Goal: Information Seeking & Learning: Learn about a topic

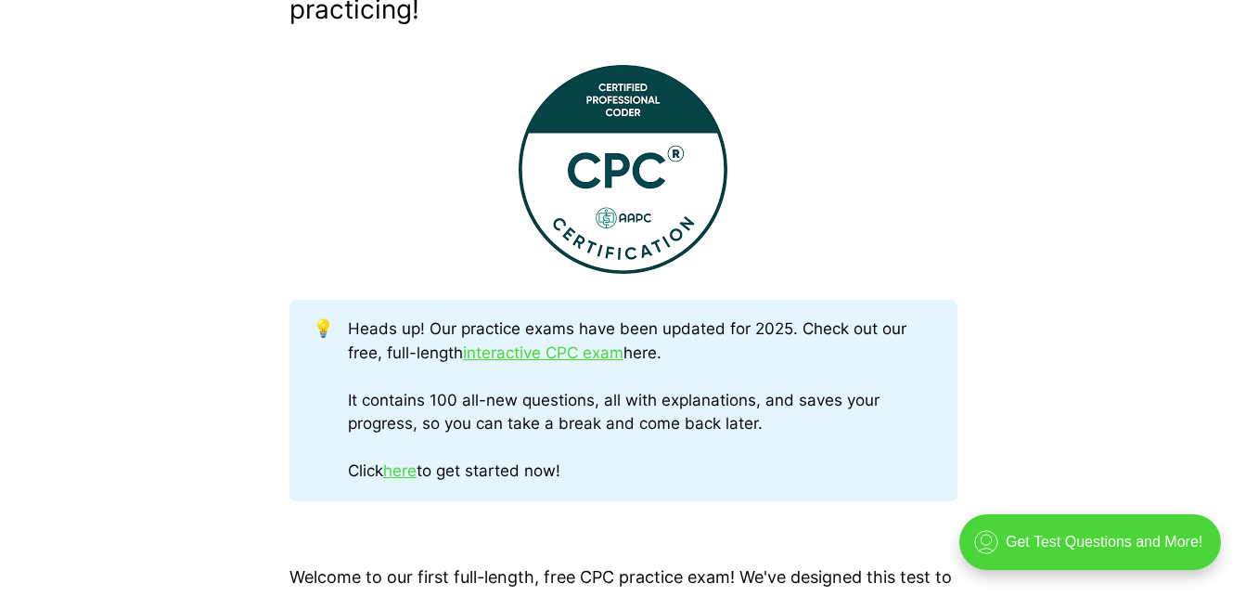
scroll to position [780, 0]
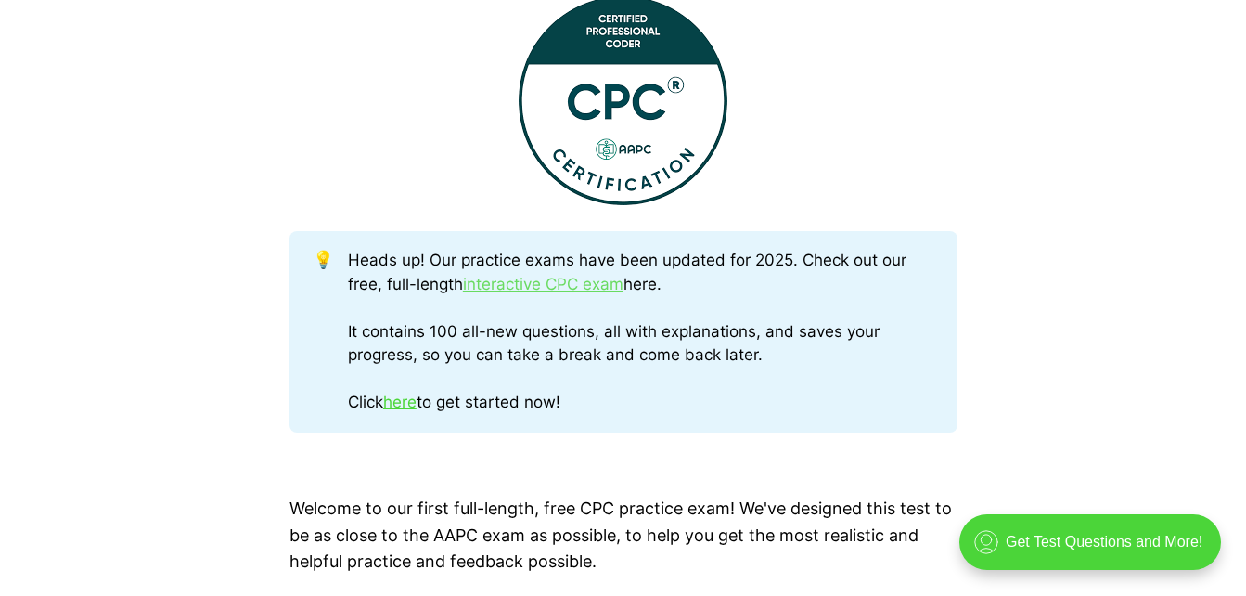
click at [582, 291] on link "interactive CPC exam" at bounding box center [543, 284] width 161 height 19
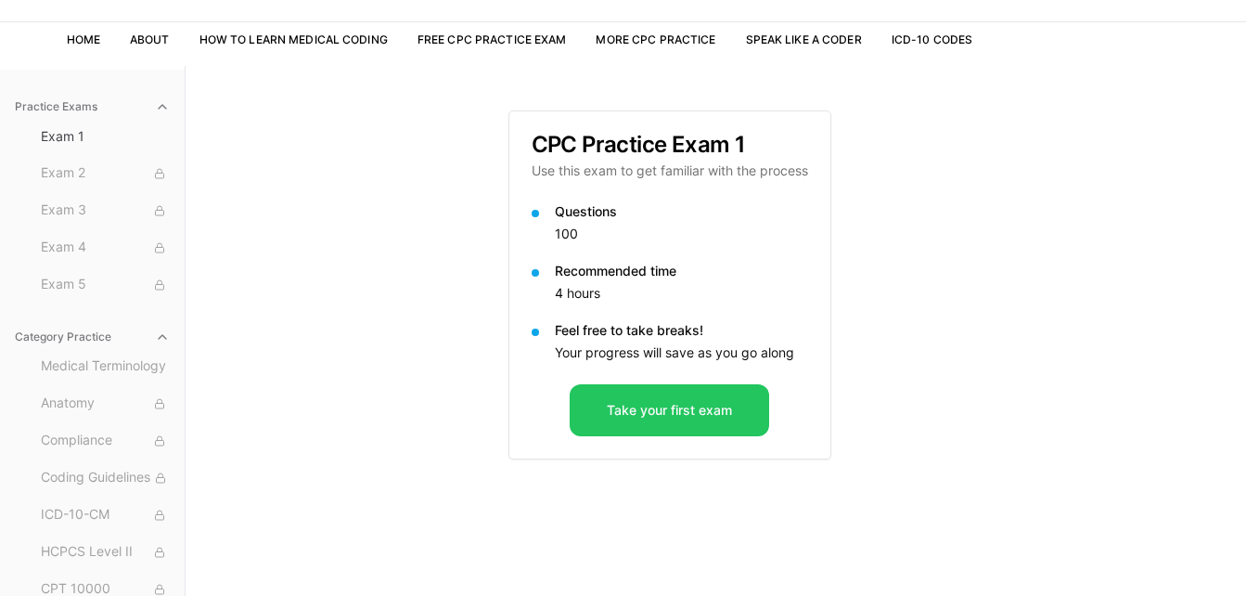
scroll to position [111, 0]
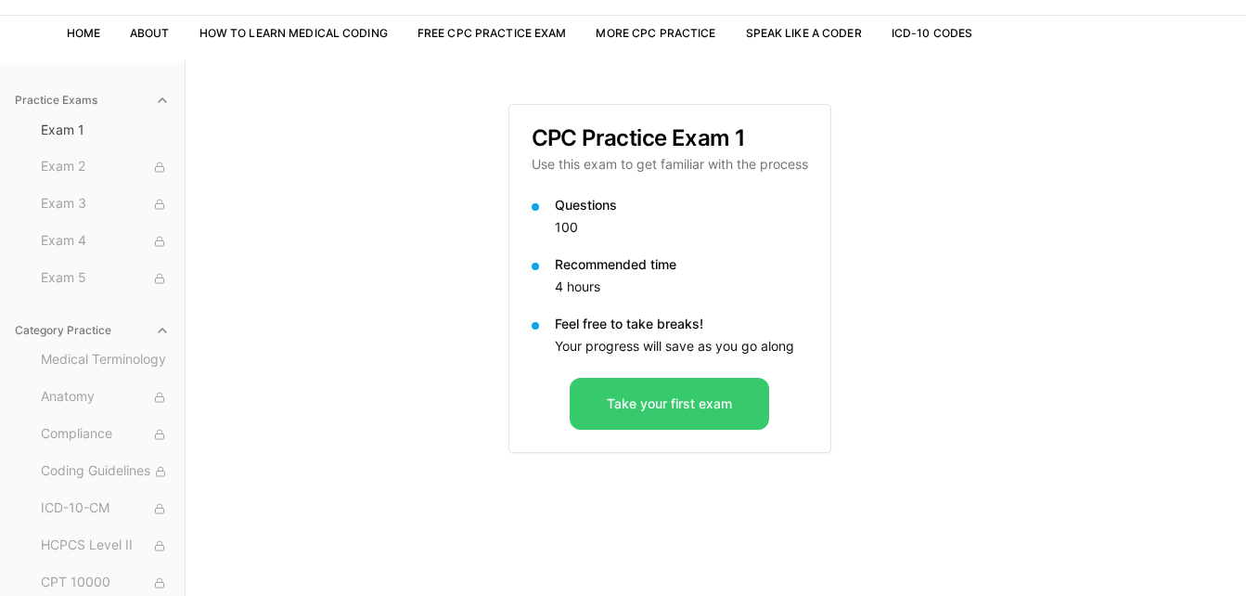
click at [664, 399] on button "Take your first exam" at bounding box center [669, 404] width 199 height 52
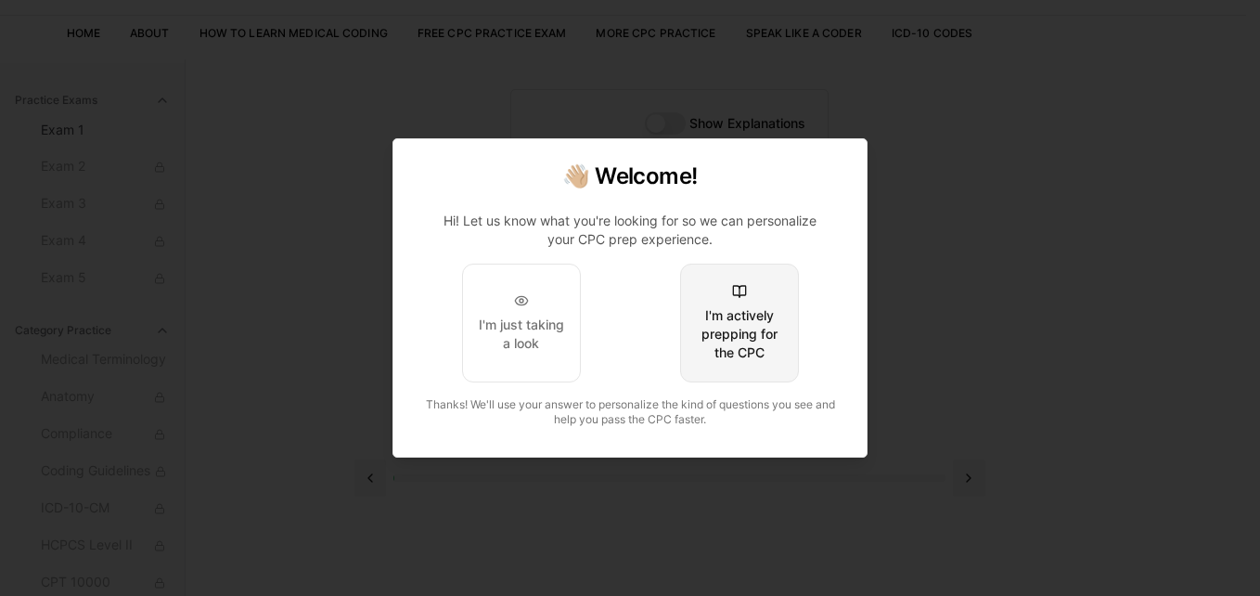
click at [769, 345] on div "I'm actively prepping for the CPC" at bounding box center [739, 334] width 87 height 56
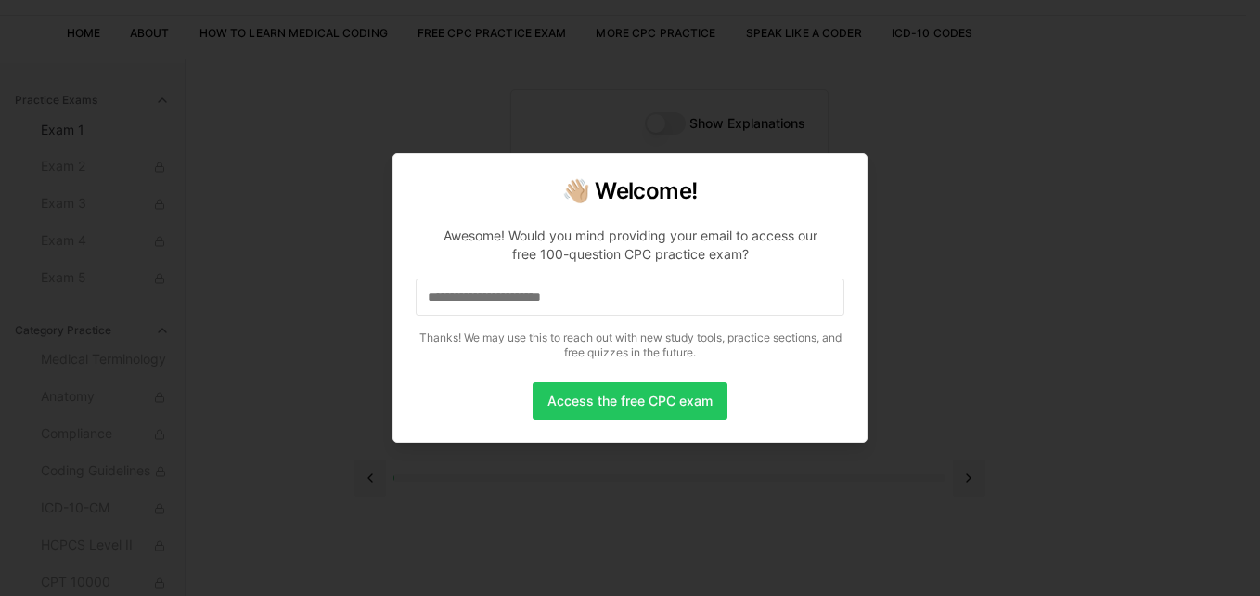
click at [698, 305] on input at bounding box center [630, 296] width 429 height 37
click at [584, 401] on button "Access the free CPC exam" at bounding box center [630, 400] width 195 height 37
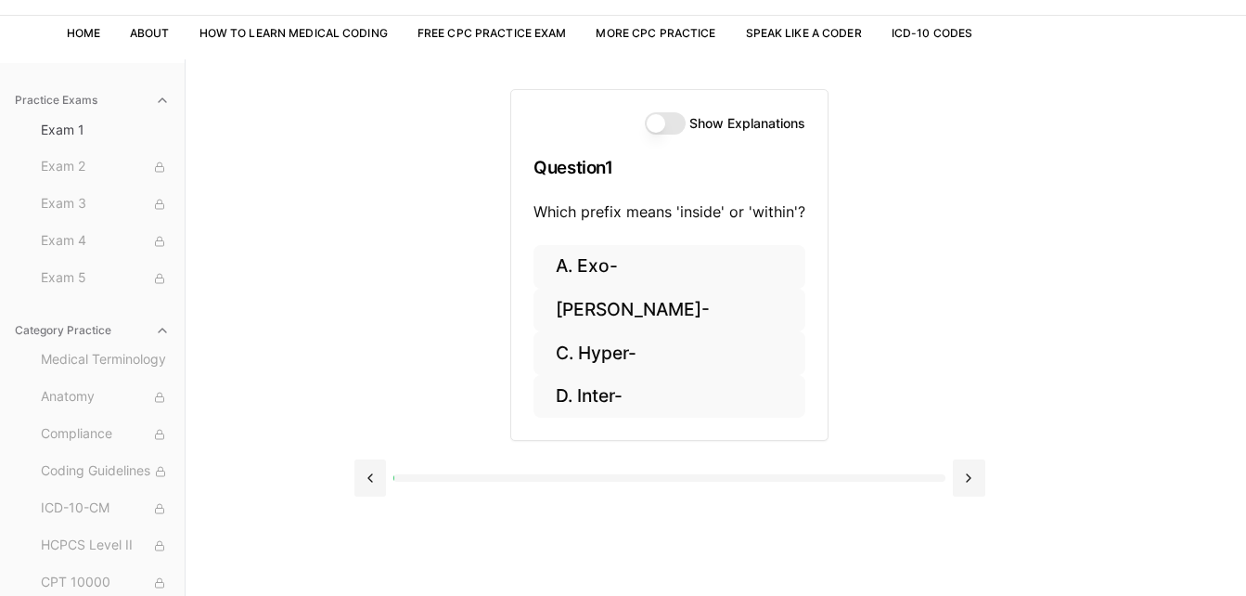
click at [656, 124] on button "Show Explanations" at bounding box center [665, 123] width 41 height 22
click at [592, 307] on button "[PERSON_NAME]-" at bounding box center [669, 311] width 272 height 44
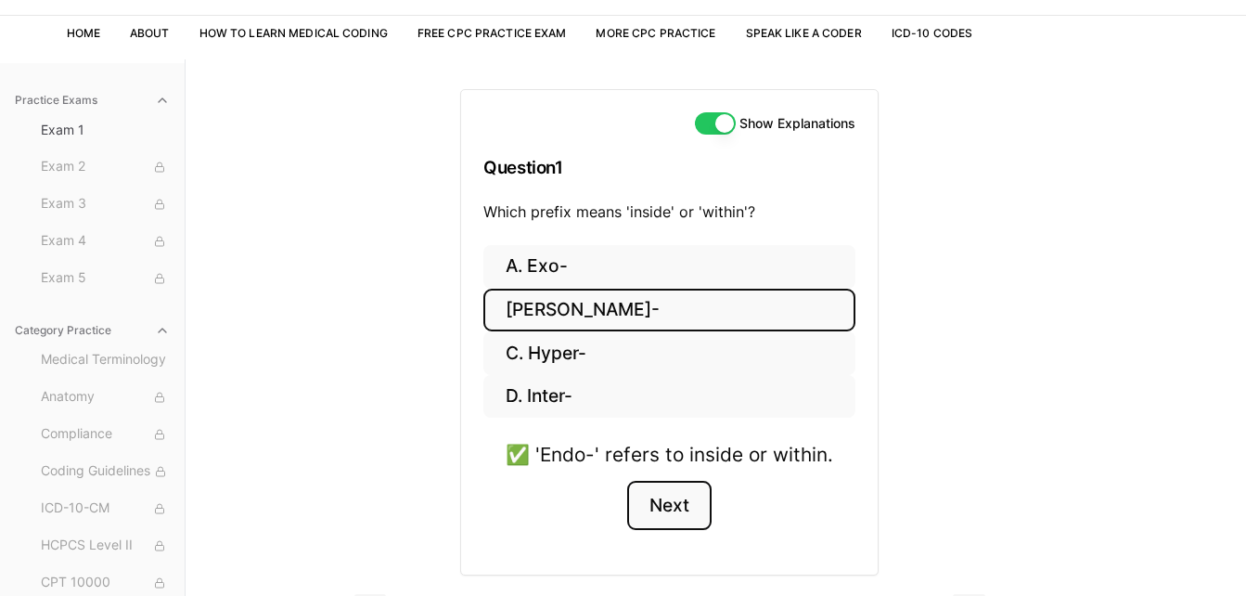
click at [674, 507] on button "Next" at bounding box center [669, 506] width 84 height 50
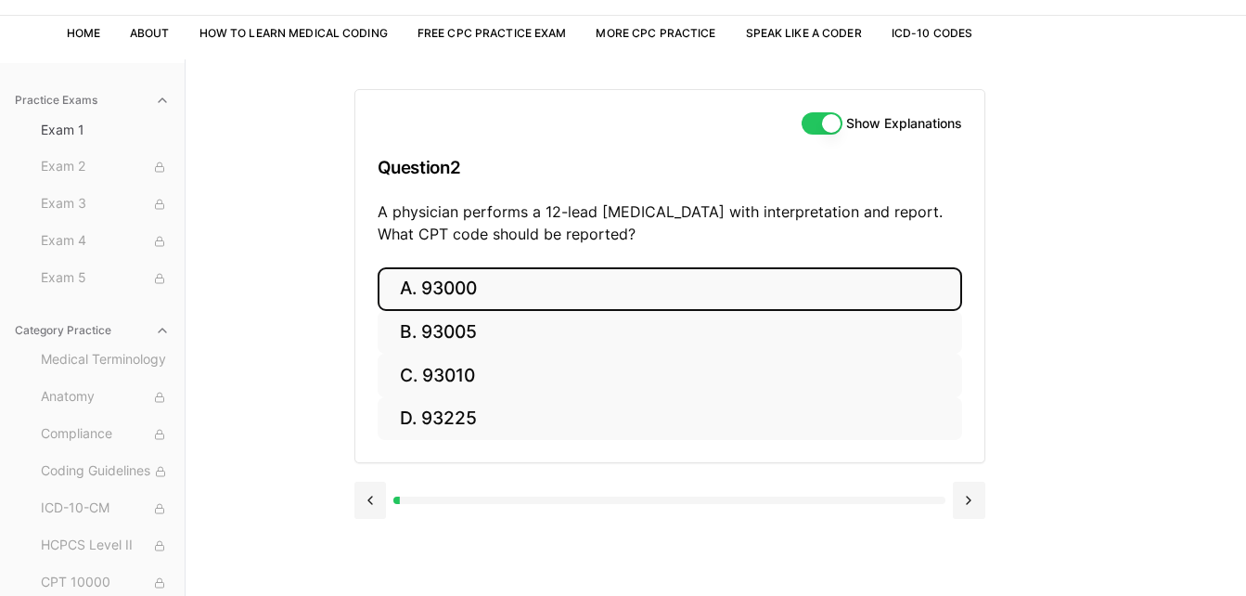
click at [479, 297] on button "A. 93000" at bounding box center [670, 289] width 585 height 44
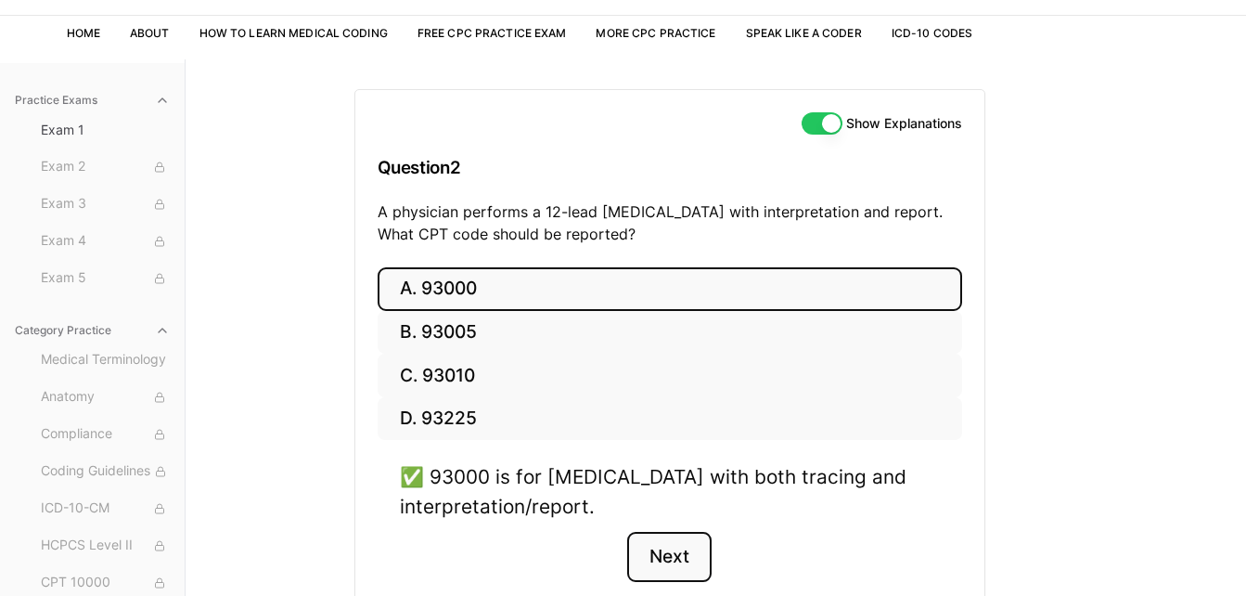
click at [683, 551] on button "Next" at bounding box center [669, 557] width 84 height 50
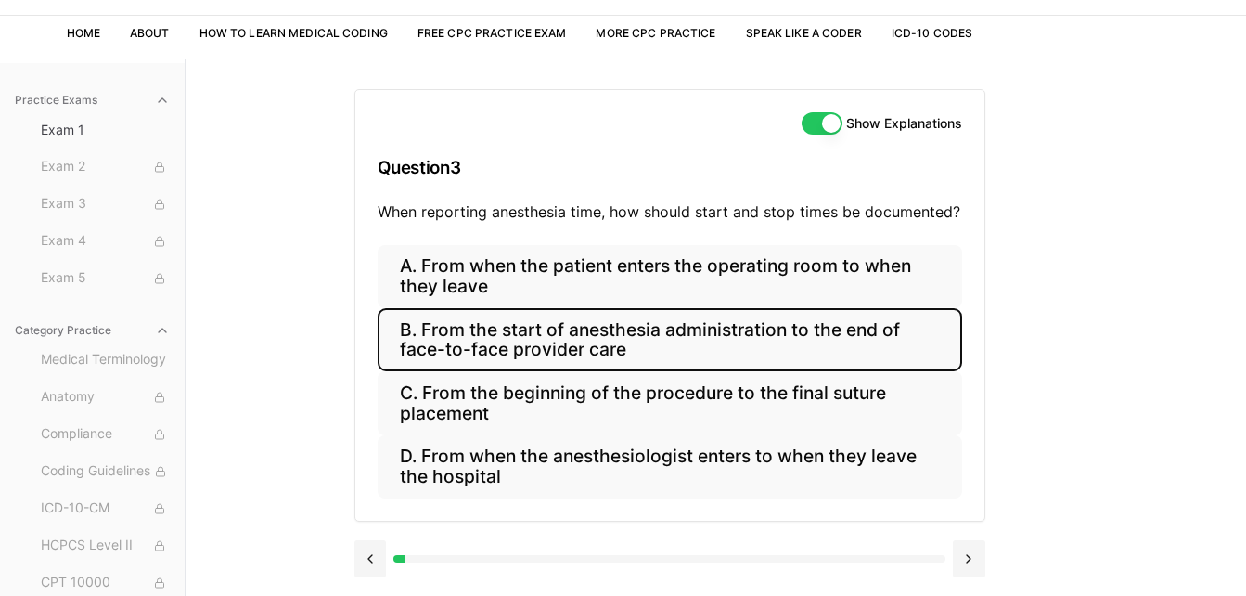
click at [702, 343] on button "B. From the start of anesthesia administration to the end of face-to-face provi…" at bounding box center [670, 339] width 585 height 63
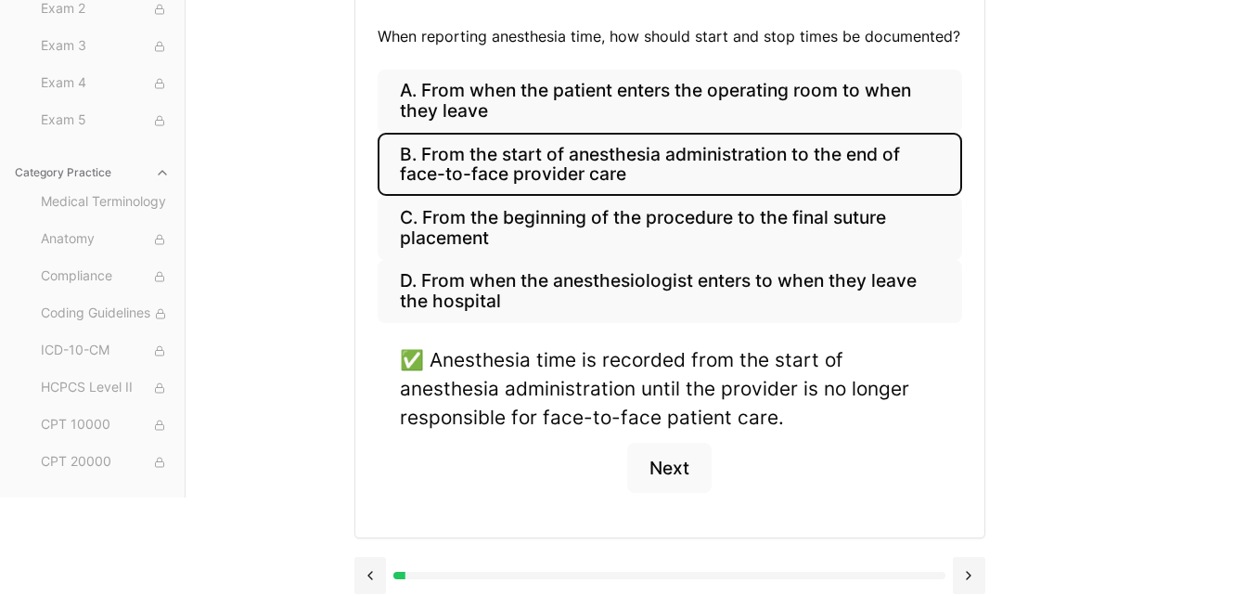
scroll to position [285, 0]
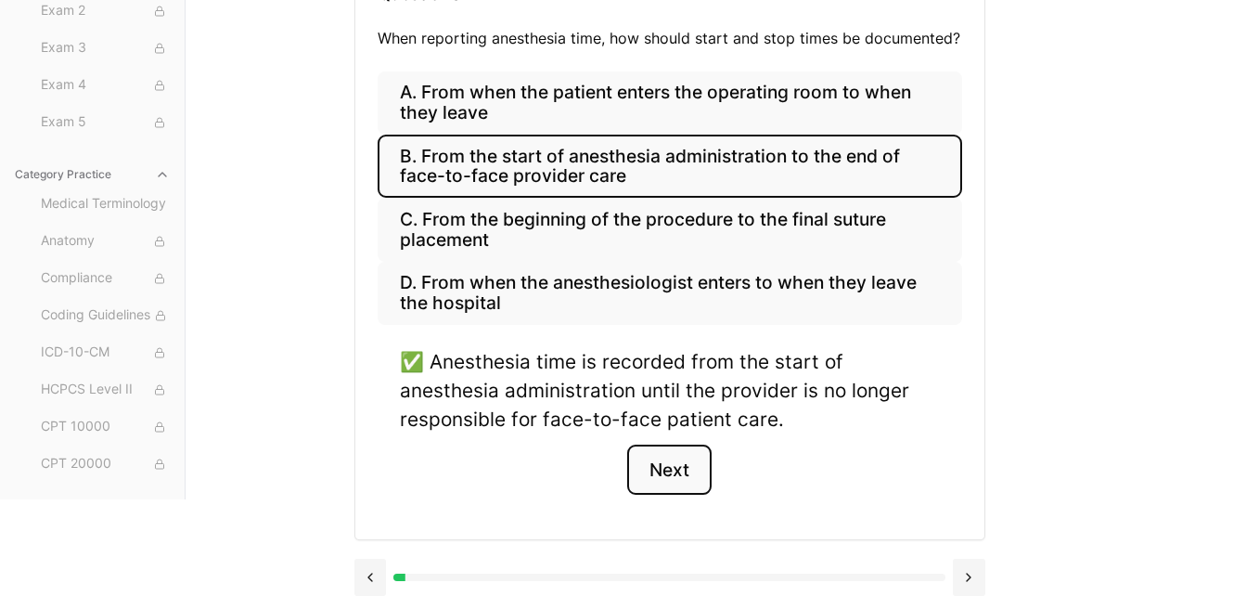
click at [674, 483] on button "Next" at bounding box center [669, 469] width 84 height 50
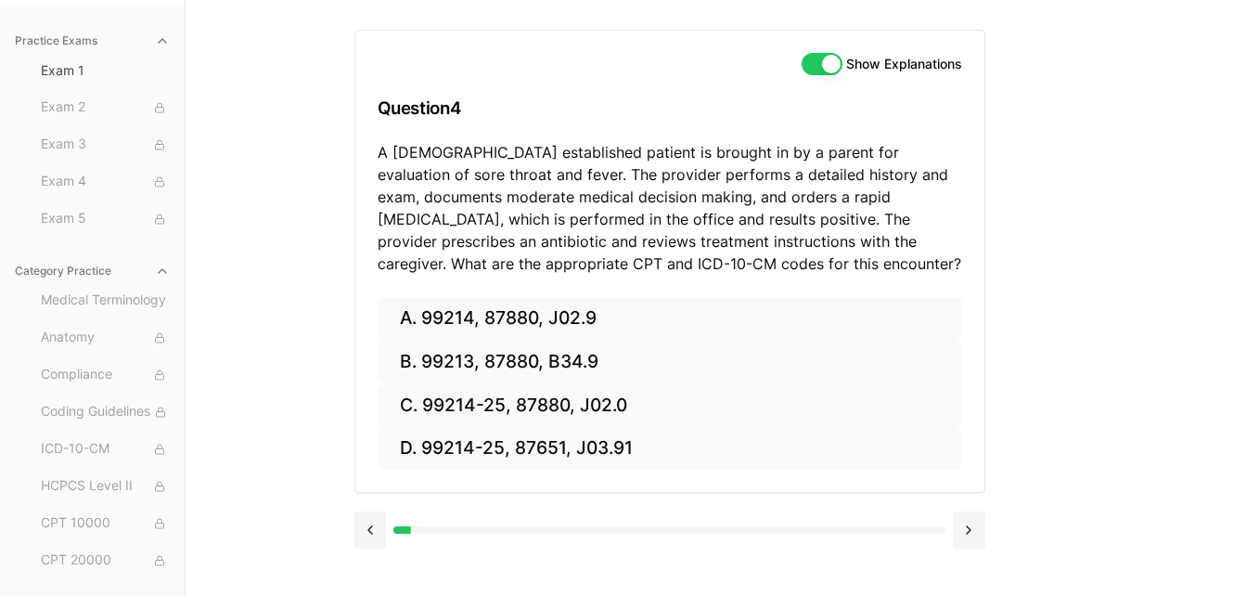
scroll to position [171, 0]
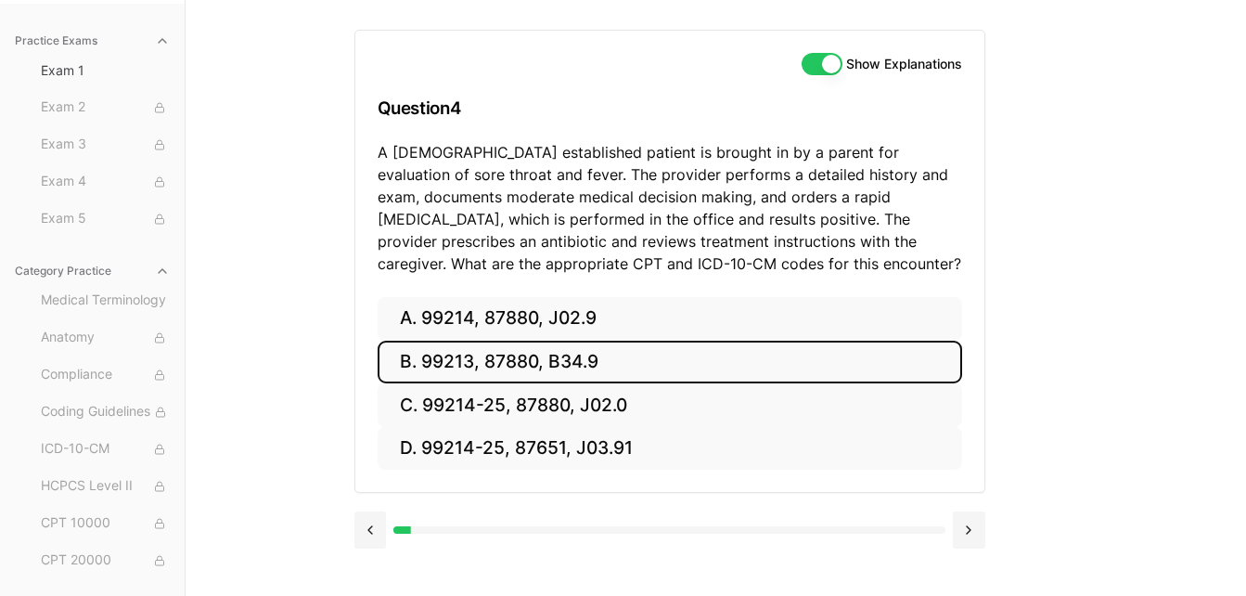
click at [496, 347] on button "B. 99213, 87880, B34.9" at bounding box center [670, 362] width 585 height 44
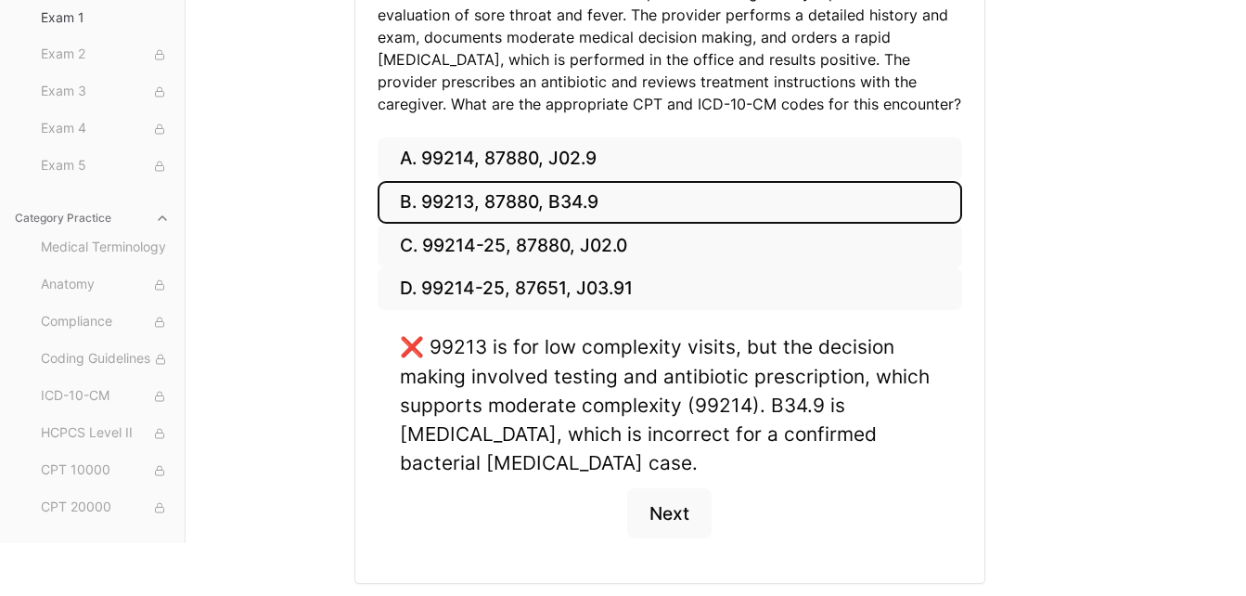
scroll to position [356, 0]
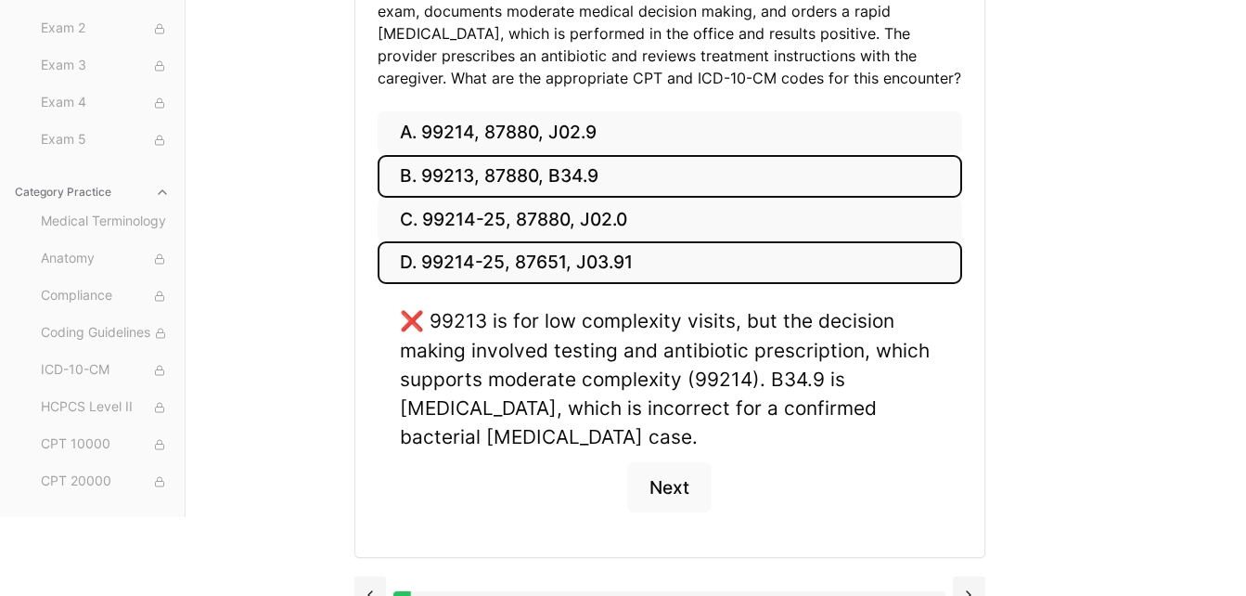
click at [597, 263] on button "D. 99214-25, 87651, J03.91" at bounding box center [670, 263] width 585 height 44
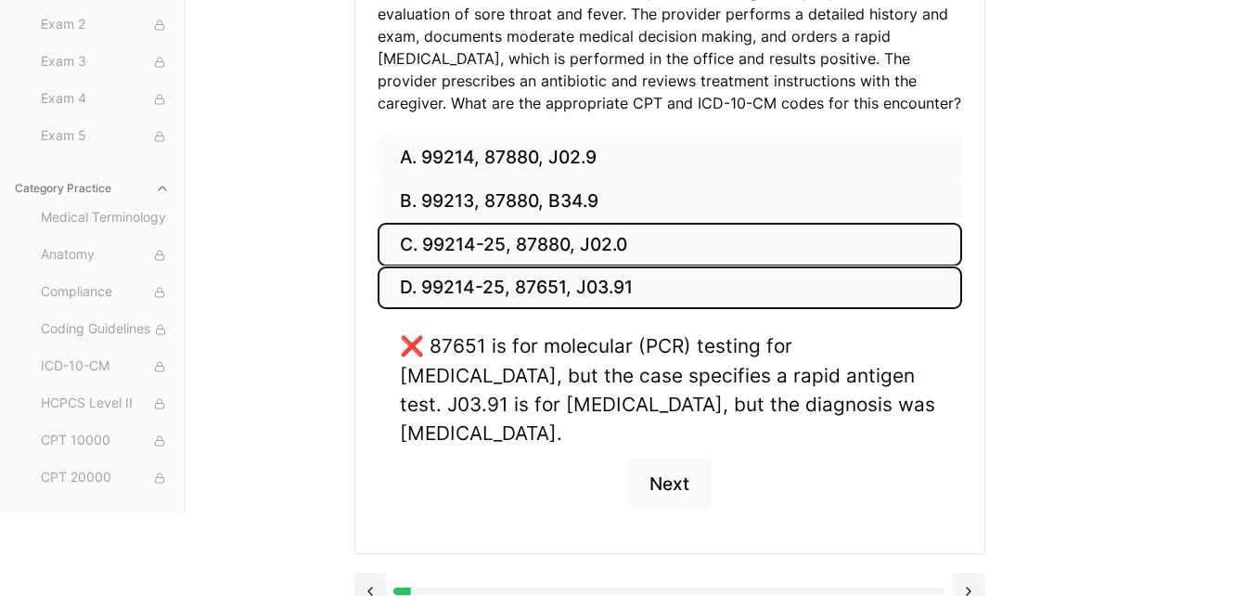
click at [601, 241] on button "C. 99214-25, 87880, J02.0" at bounding box center [670, 245] width 585 height 44
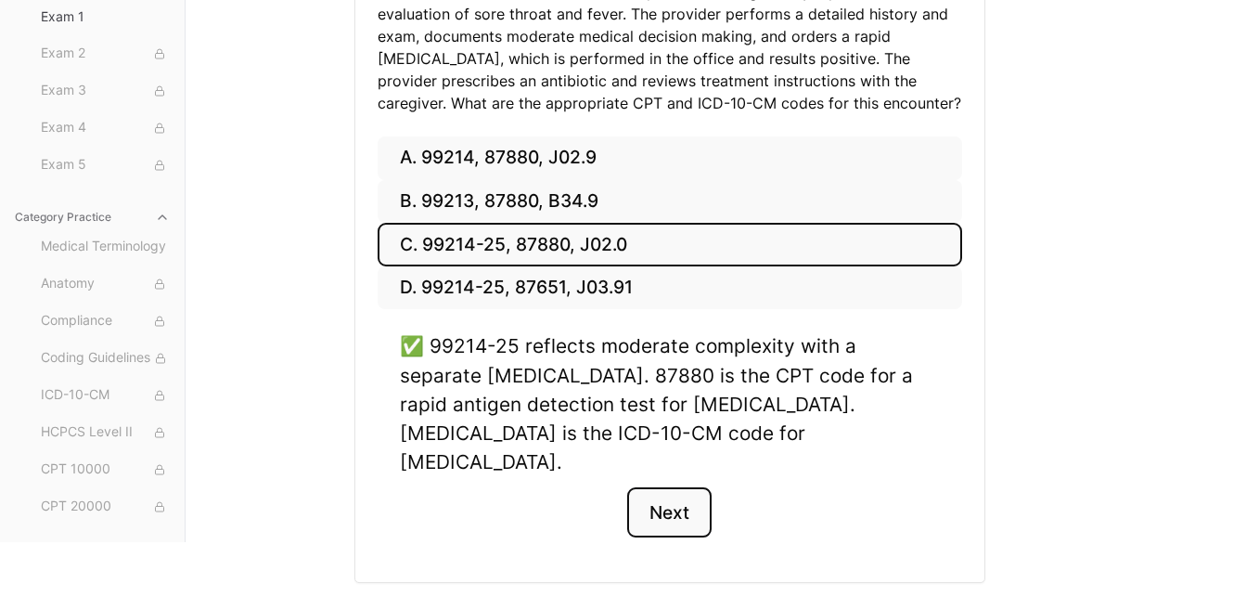
click at [655, 487] on button "Next" at bounding box center [669, 512] width 84 height 50
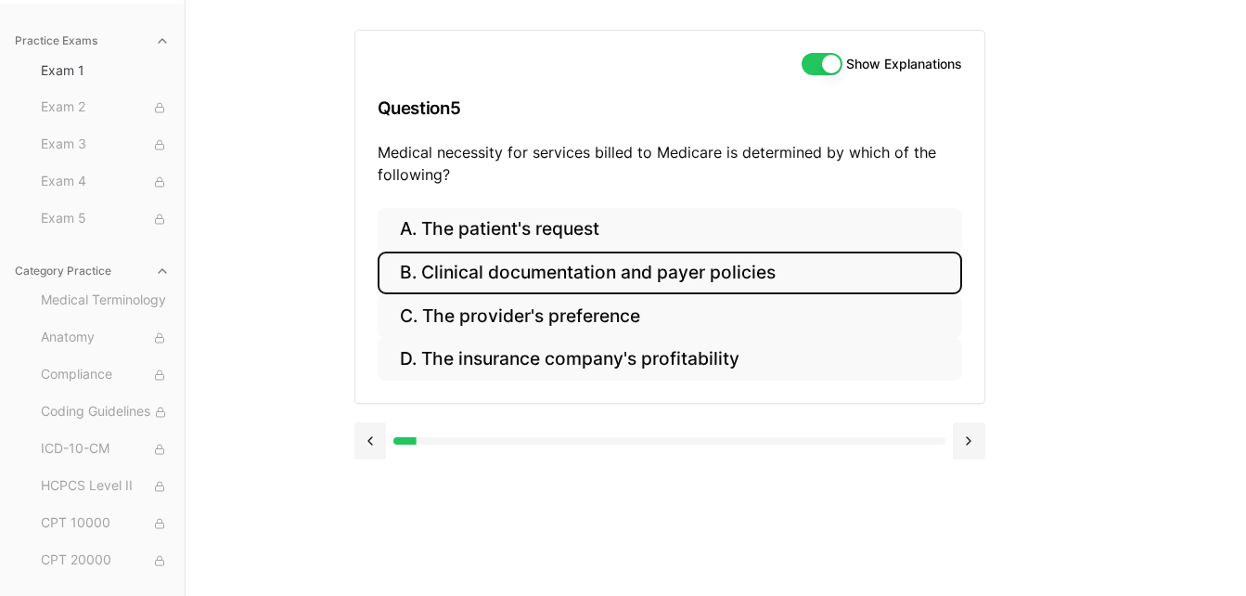
click at [549, 269] on button "B. Clinical documentation and payer policies" at bounding box center [670, 273] width 585 height 44
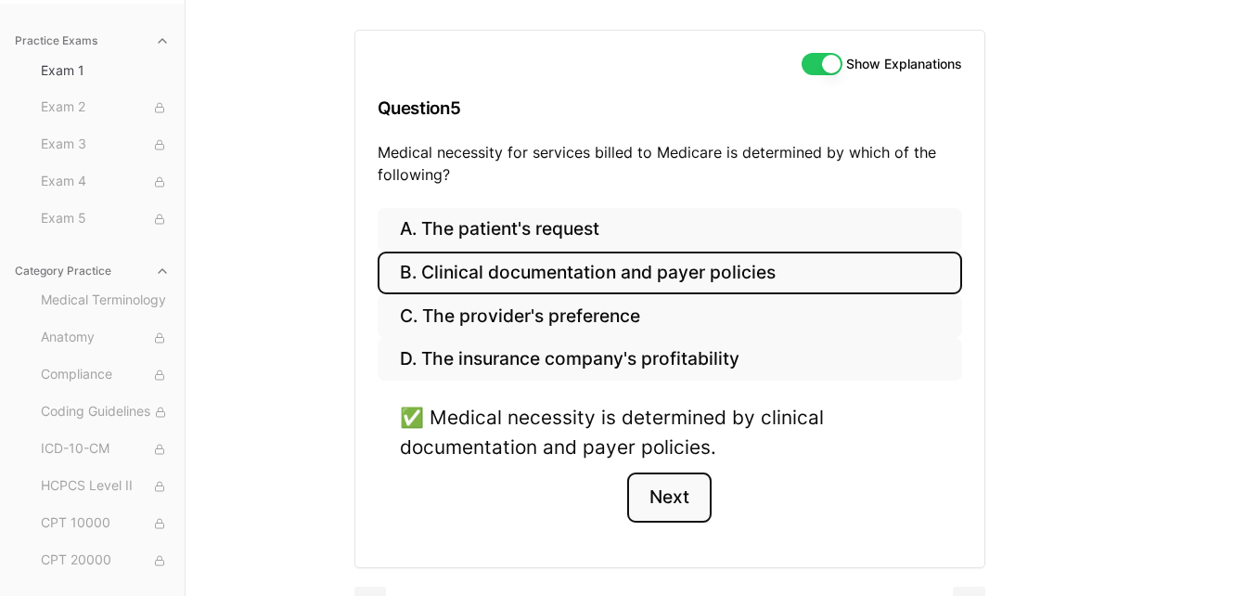
click at [667, 487] on button "Next" at bounding box center [669, 497] width 84 height 50
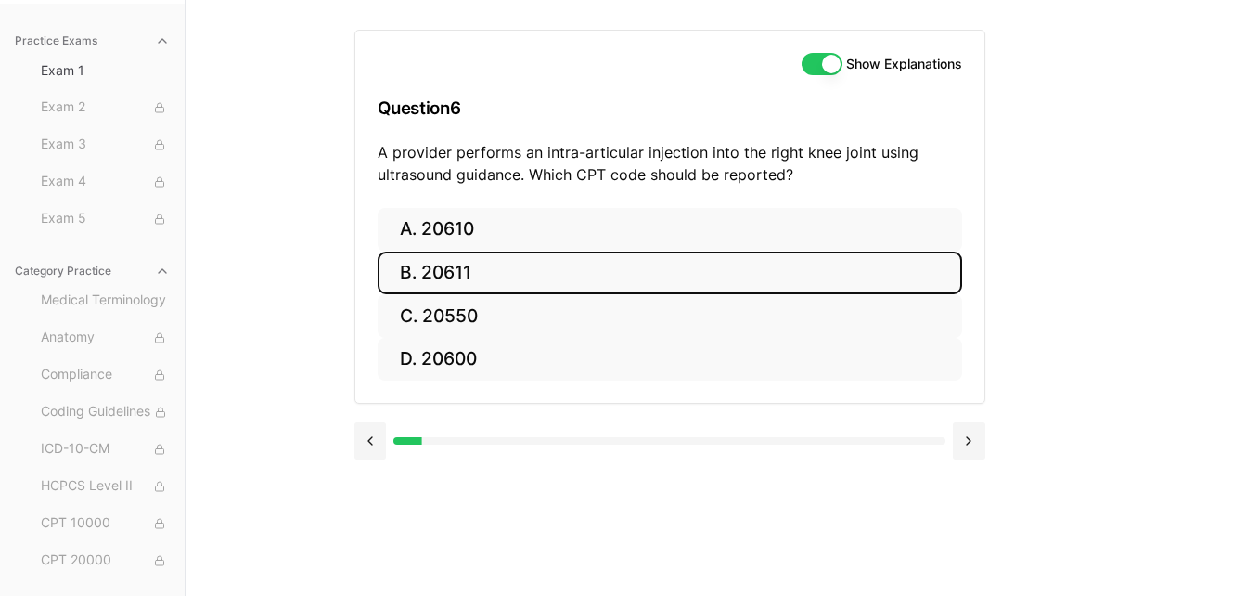
click at [505, 277] on button "B. 20611" at bounding box center [670, 273] width 585 height 44
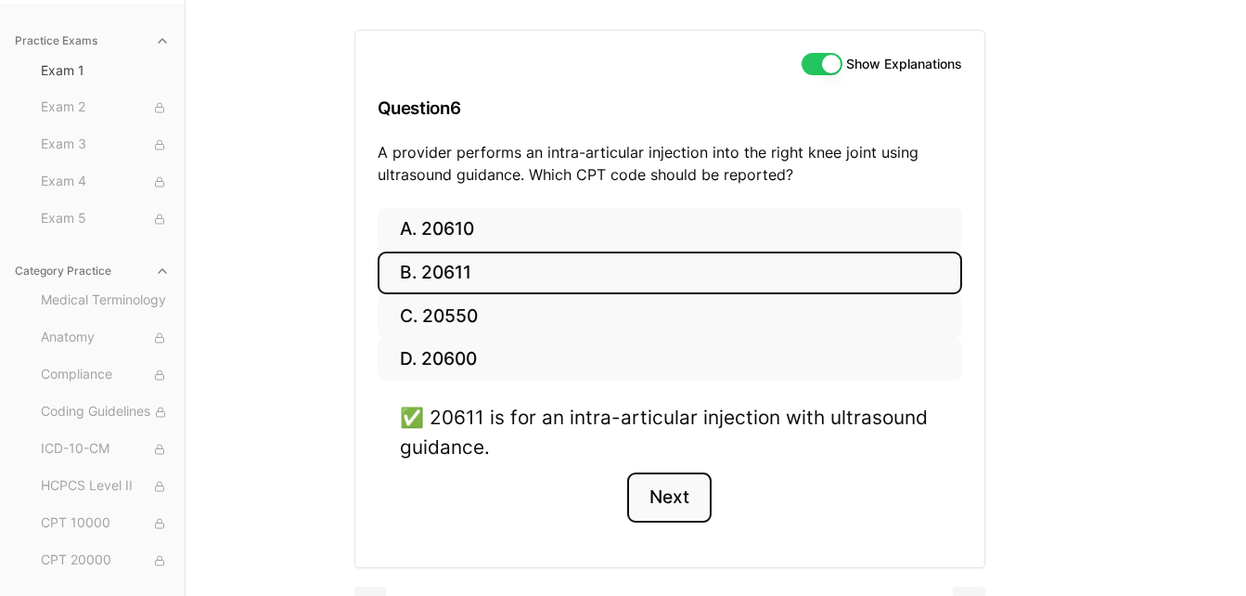
click at [671, 501] on button "Next" at bounding box center [669, 497] width 84 height 50
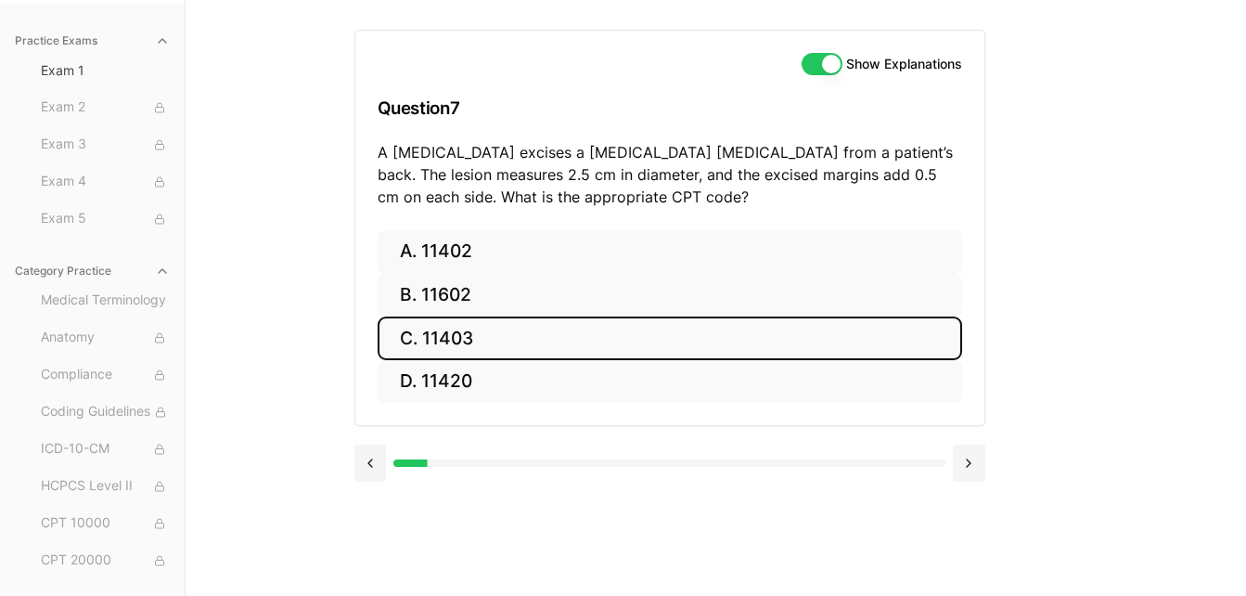
click at [468, 332] on button "C. 11403" at bounding box center [670, 338] width 585 height 44
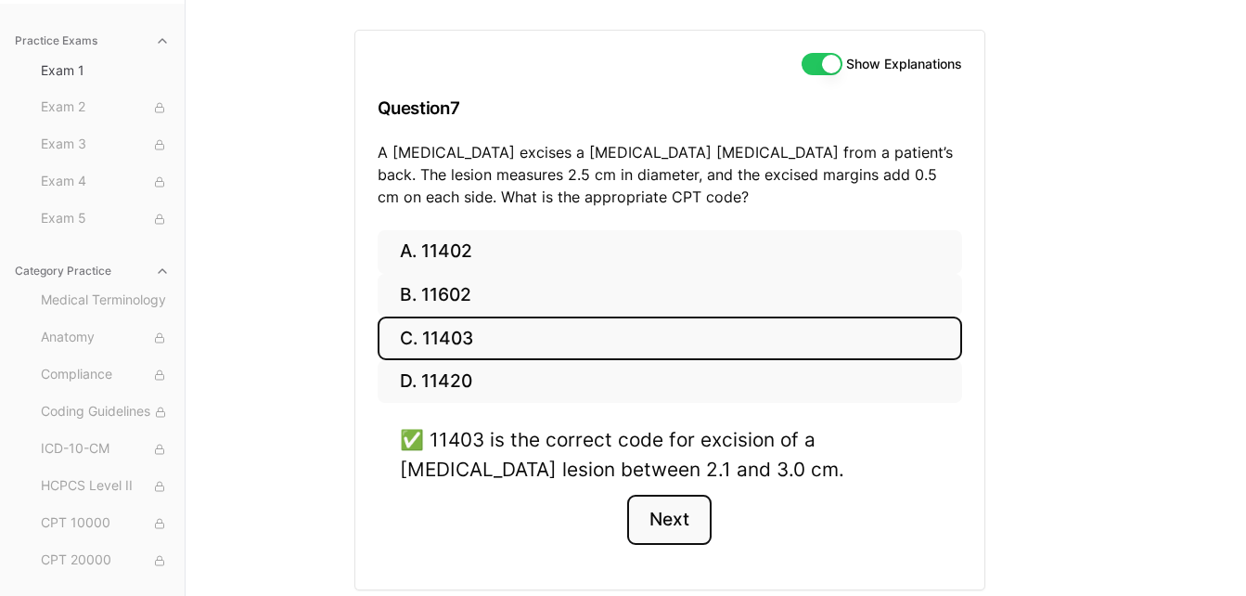
click at [658, 511] on button "Next" at bounding box center [669, 520] width 84 height 50
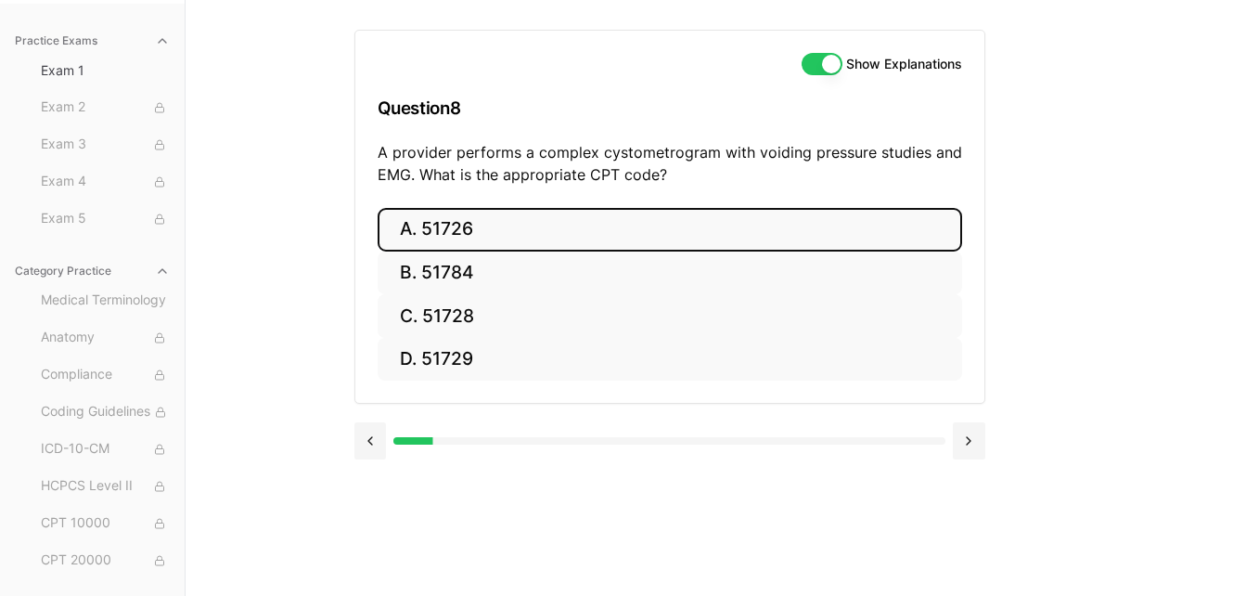
click at [567, 214] on button "A. 51726" at bounding box center [670, 230] width 585 height 44
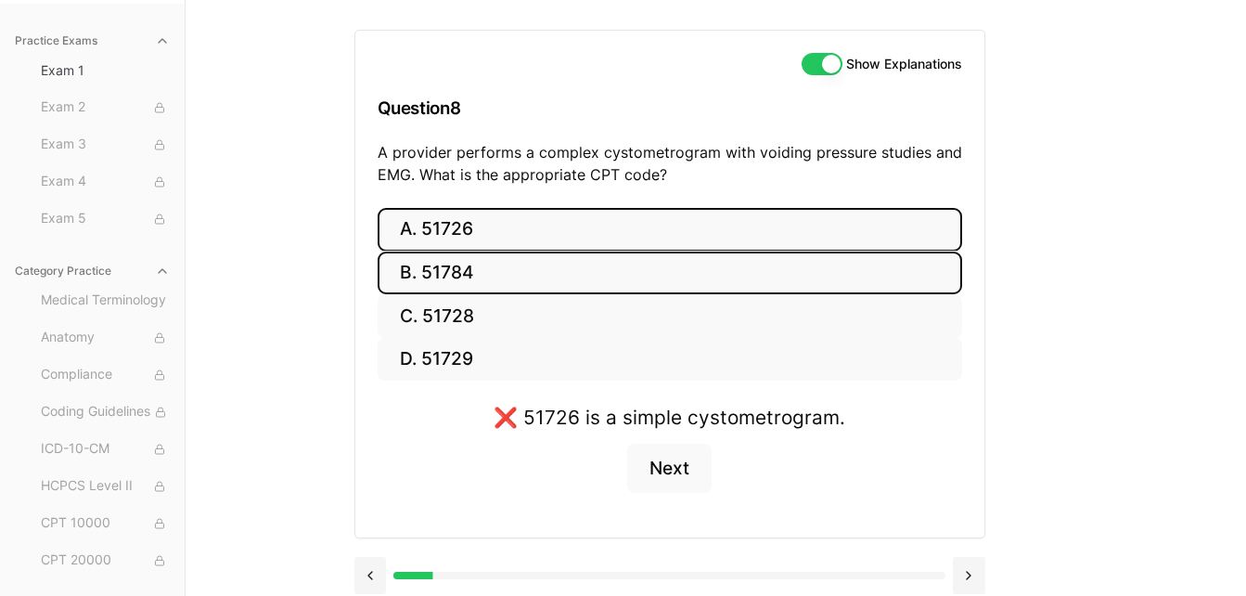
click at [420, 279] on button "B. 51784" at bounding box center [670, 273] width 585 height 44
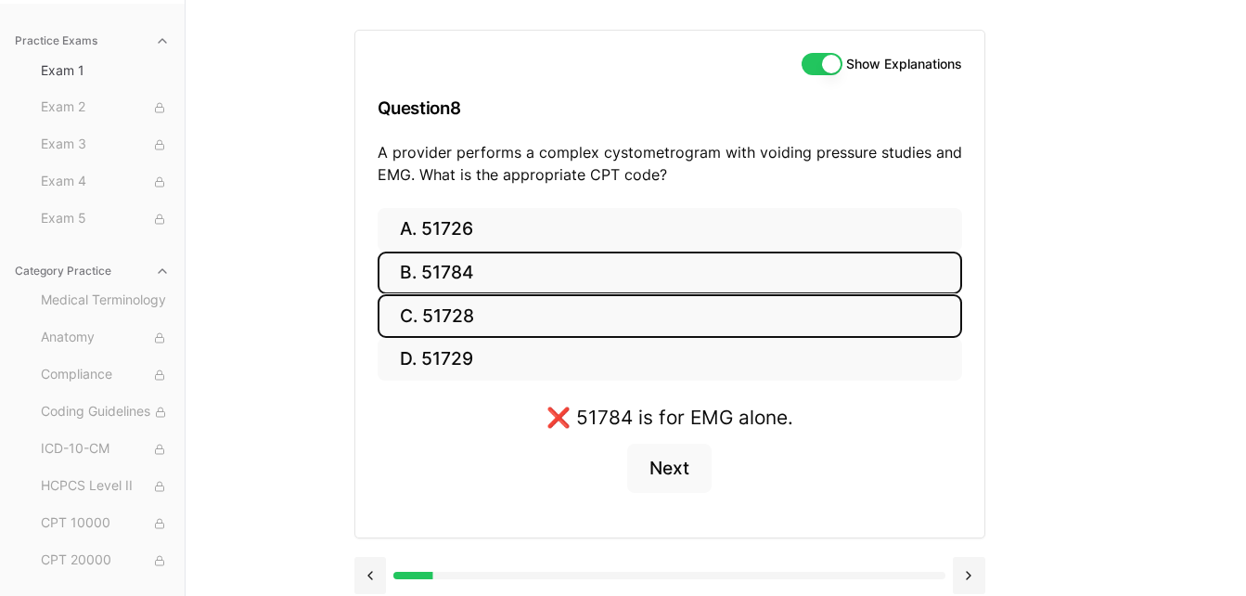
click at [448, 309] on button "C. 51728" at bounding box center [670, 316] width 585 height 44
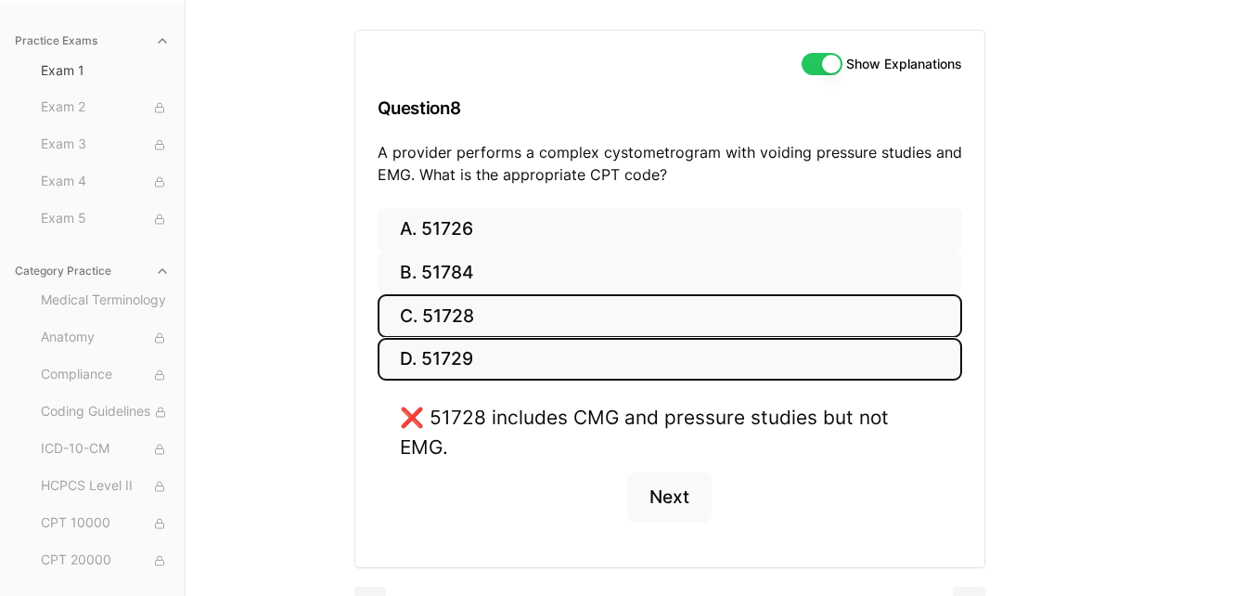
click at [443, 365] on button "D. 51729" at bounding box center [670, 360] width 585 height 44
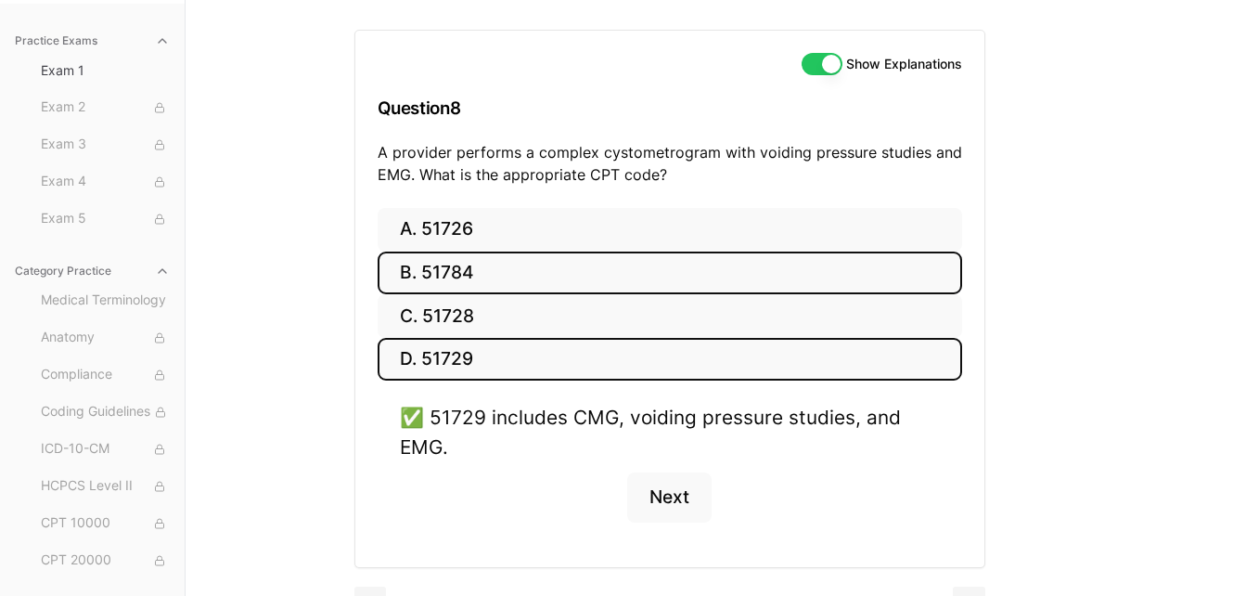
click at [523, 274] on button "B. 51784" at bounding box center [670, 273] width 585 height 44
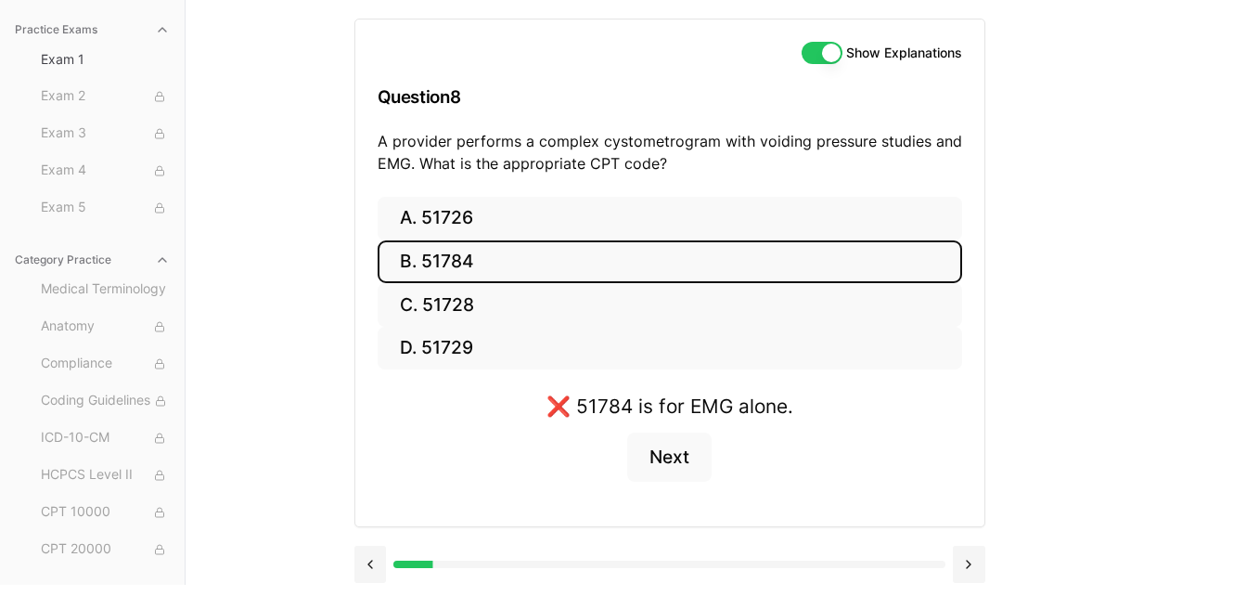
scroll to position [184, 0]
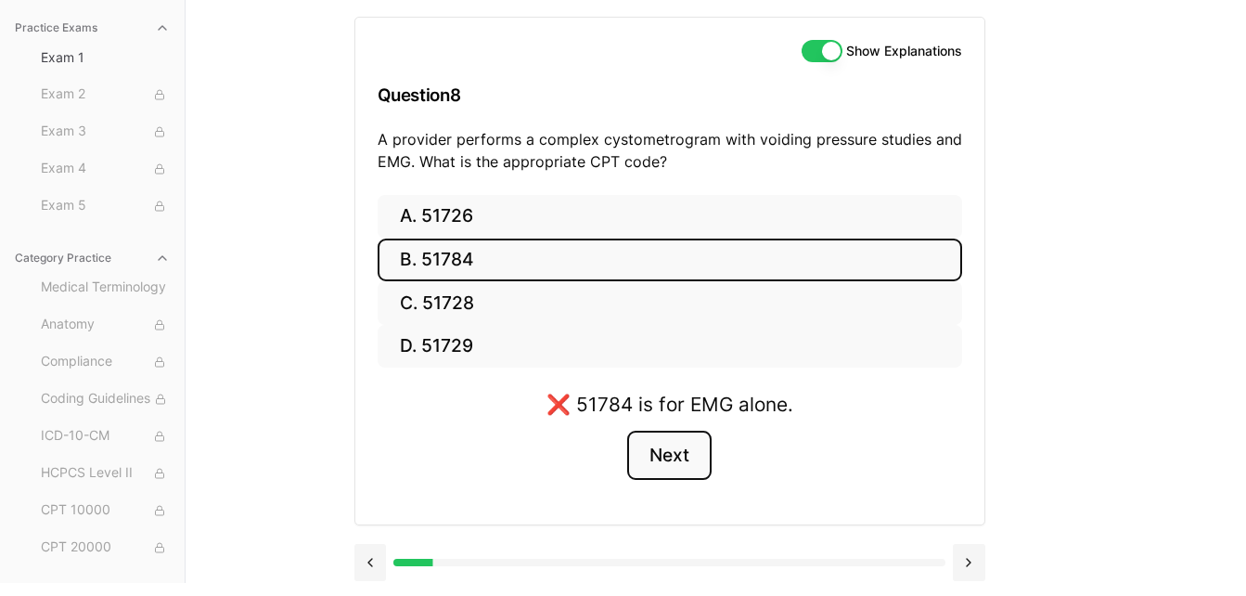
click at [689, 445] on button "Next" at bounding box center [669, 455] width 84 height 50
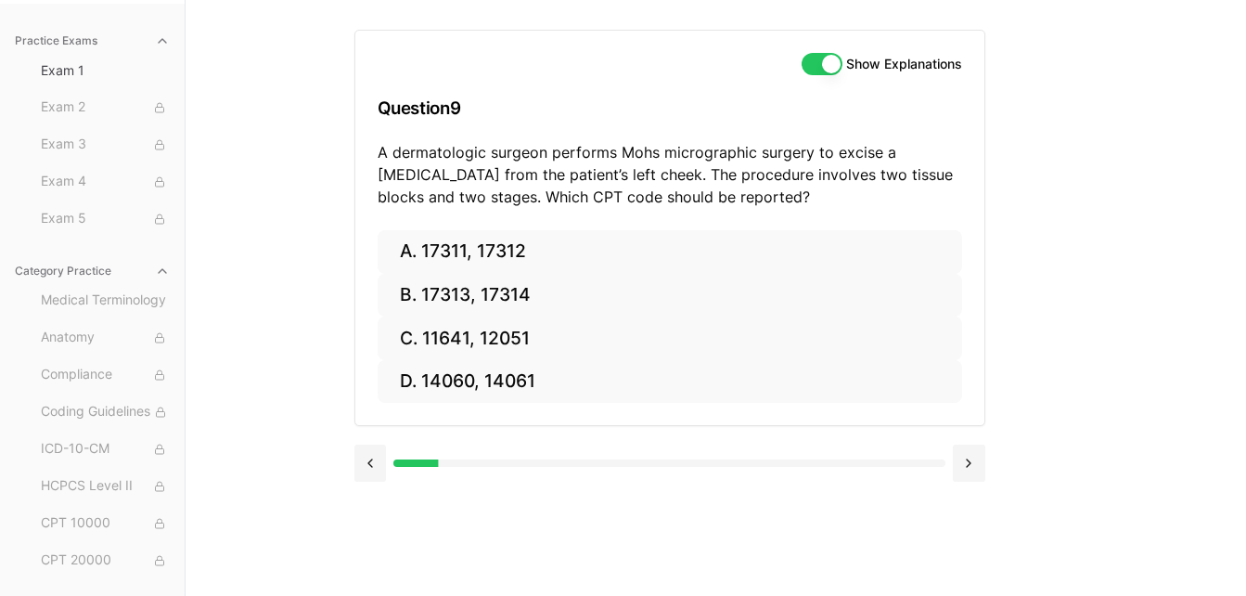
scroll to position [171, 0]
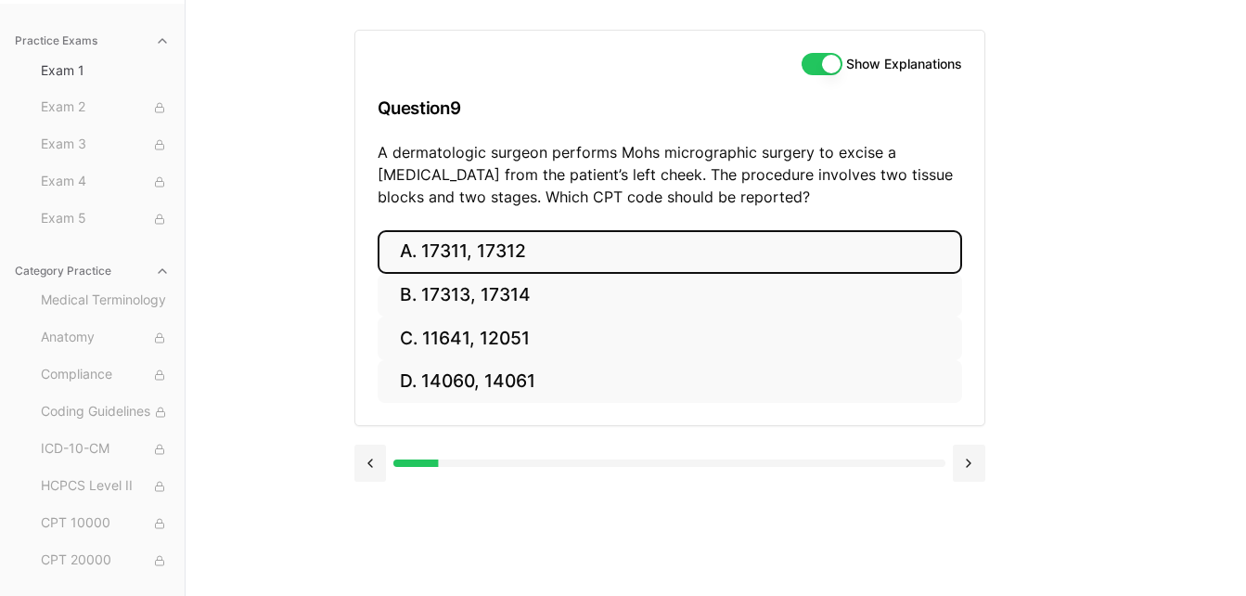
click at [525, 237] on button "A. 17311, 17312" at bounding box center [670, 252] width 585 height 44
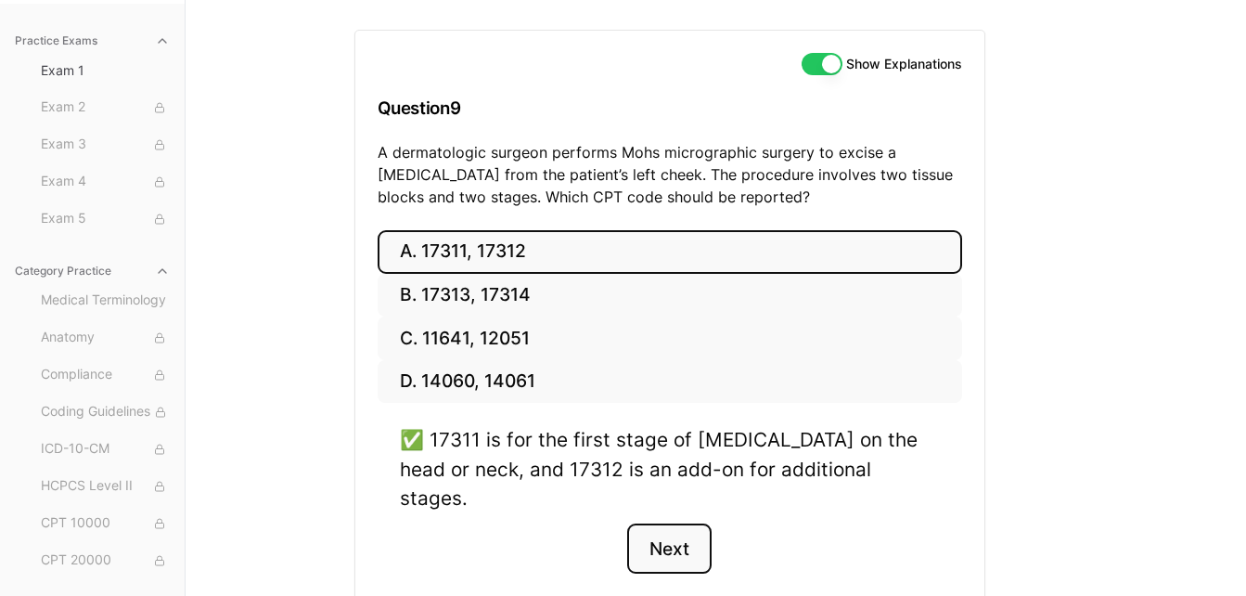
click at [680, 523] on button "Next" at bounding box center [669, 548] width 84 height 50
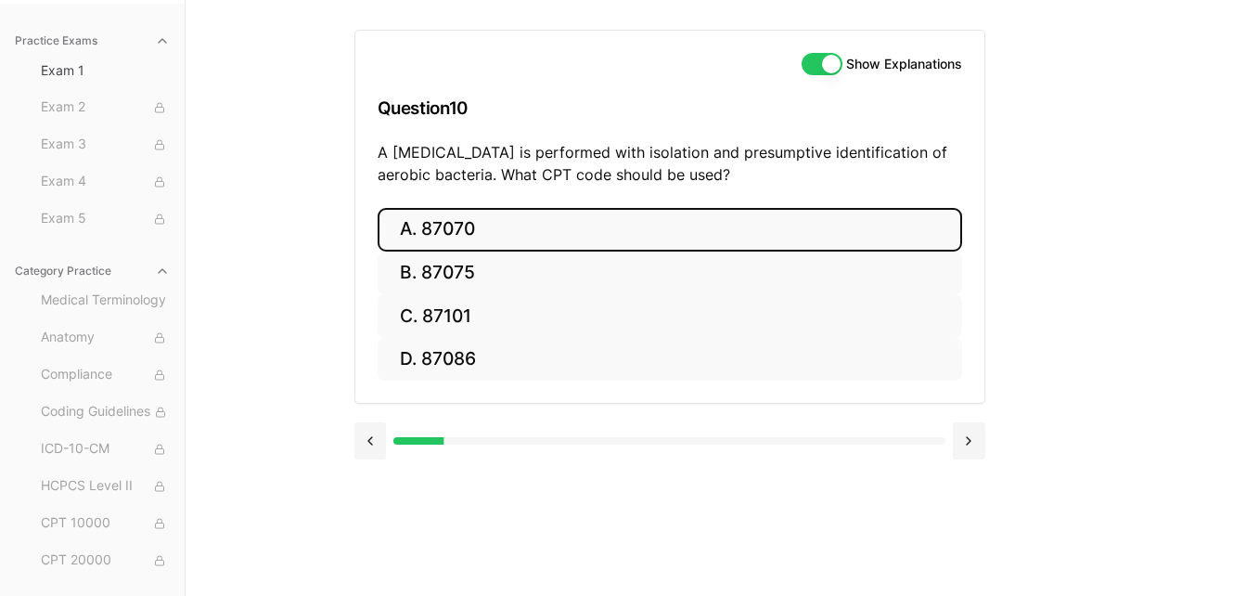
click at [674, 227] on button "A. 87070" at bounding box center [670, 230] width 585 height 44
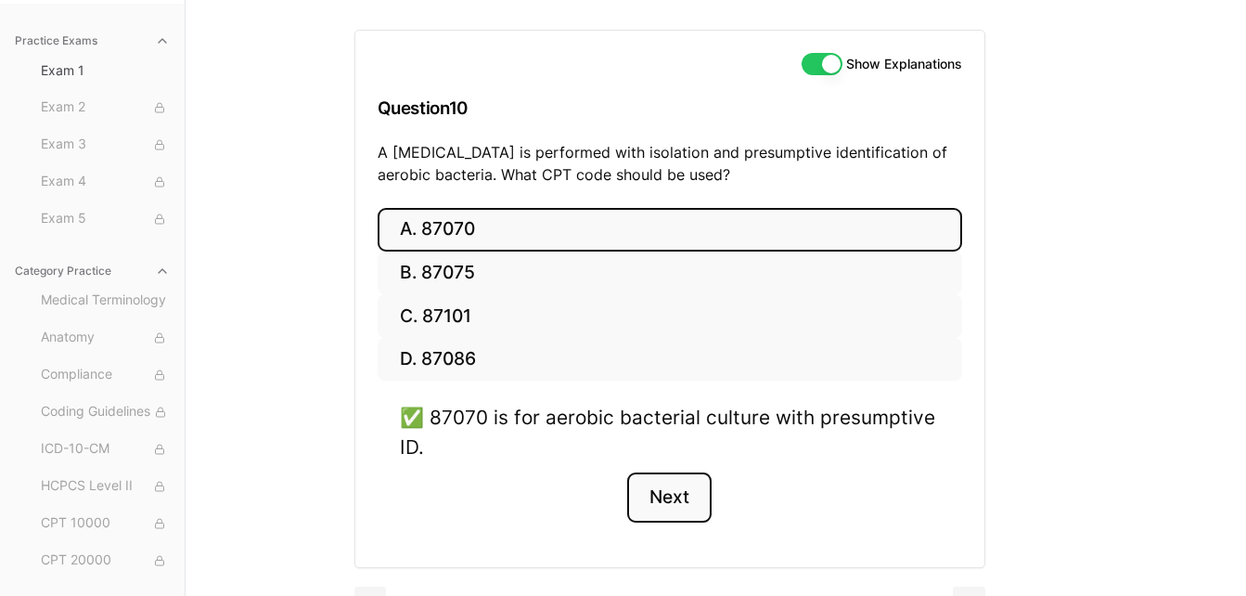
click at [702, 487] on button "Next" at bounding box center [669, 497] width 84 height 50
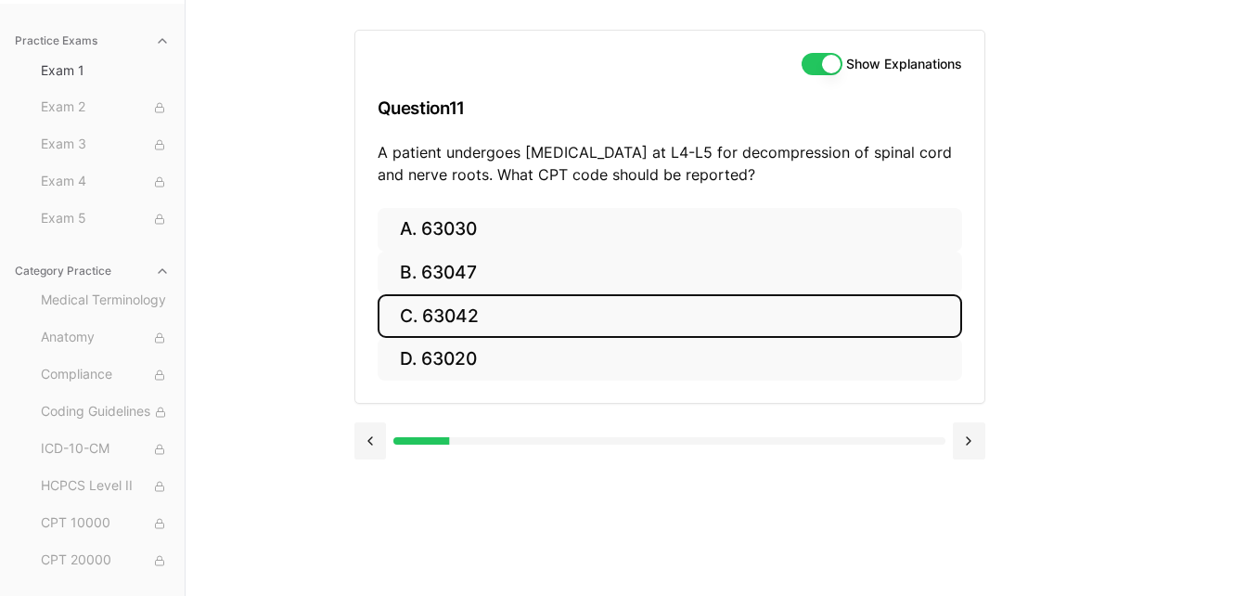
click at [533, 318] on button "C. 63042" at bounding box center [670, 316] width 585 height 44
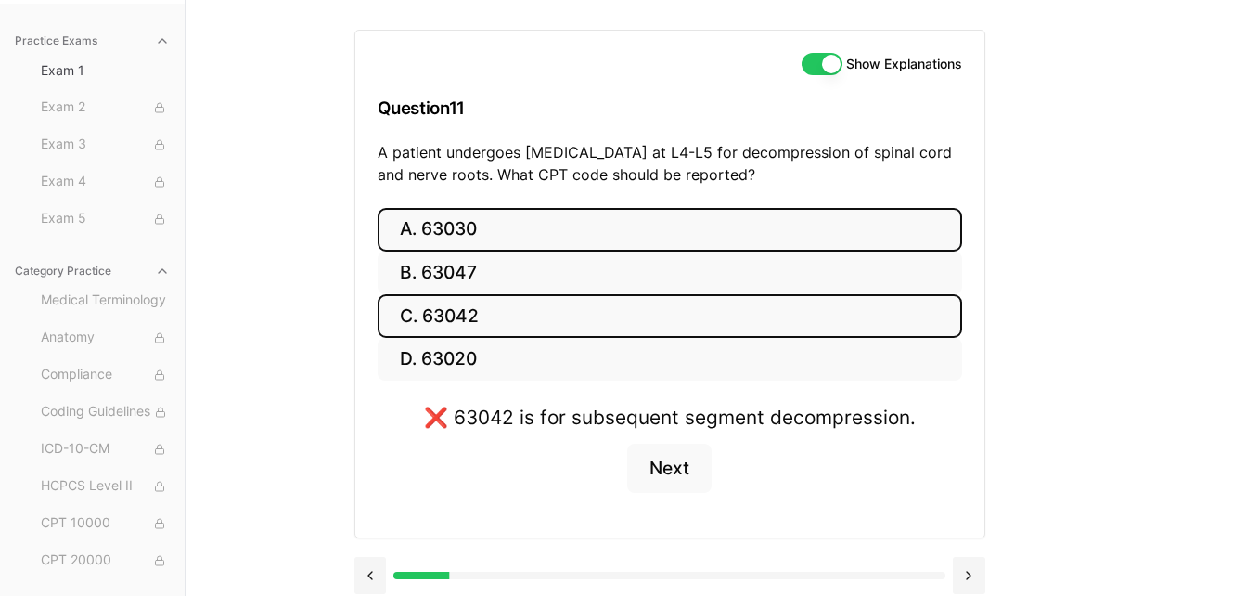
click at [579, 227] on button "A. 63030" at bounding box center [670, 230] width 585 height 44
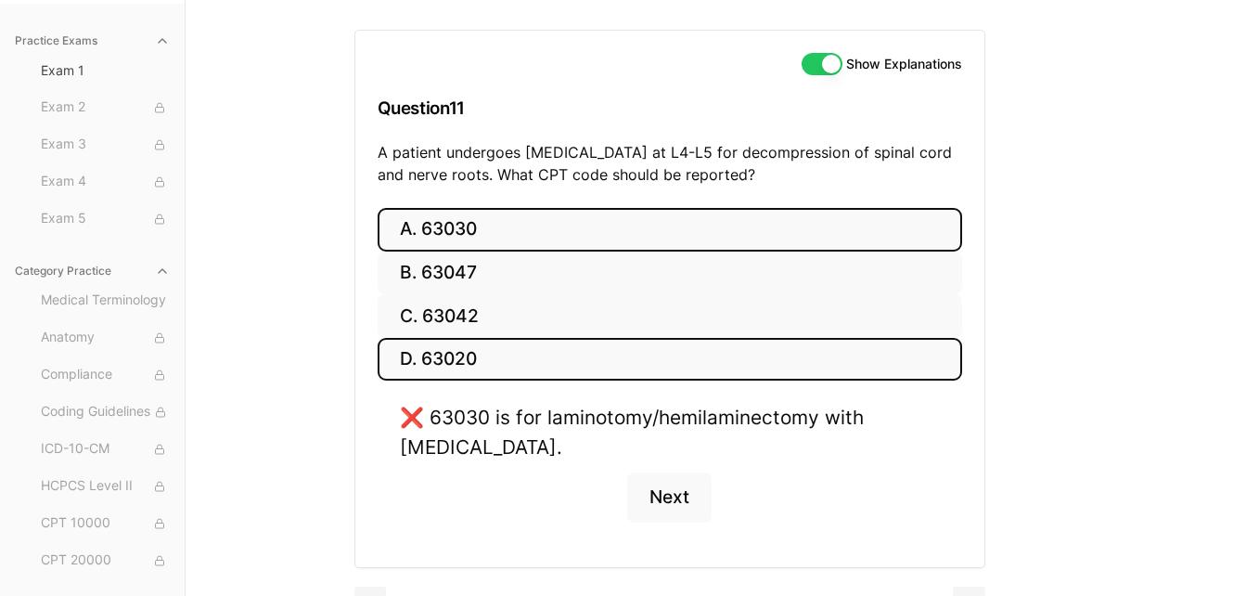
click at [457, 368] on button "D. 63020" at bounding box center [670, 360] width 585 height 44
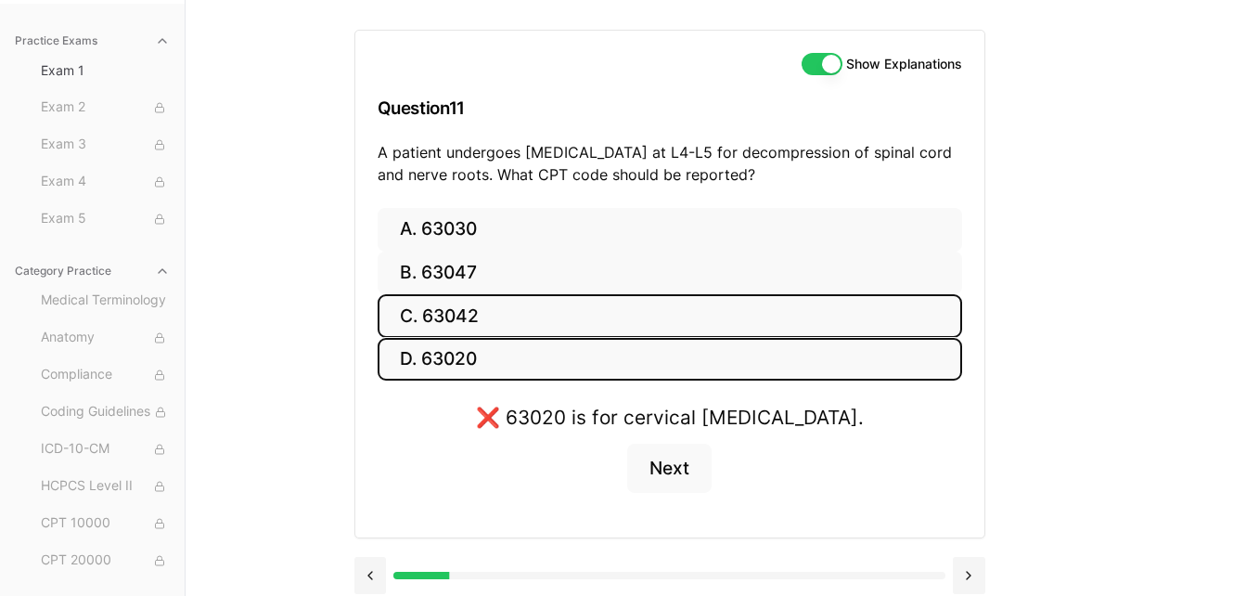
click at [471, 328] on button "C. 63042" at bounding box center [670, 316] width 585 height 44
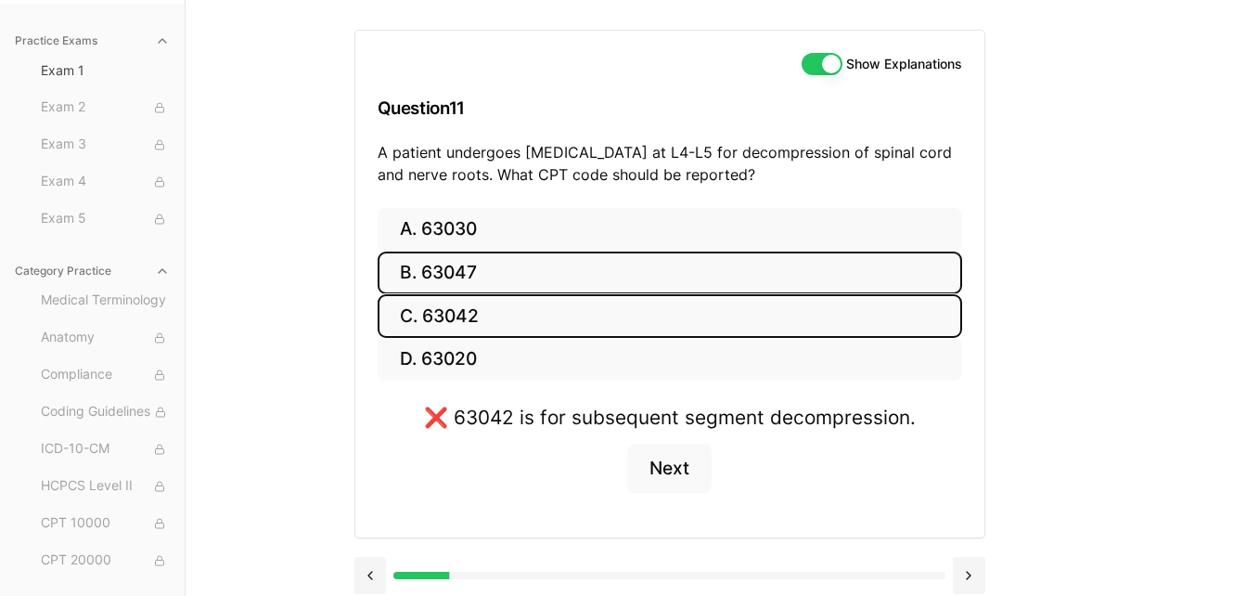
click at [478, 274] on button "B. 63047" at bounding box center [670, 273] width 585 height 44
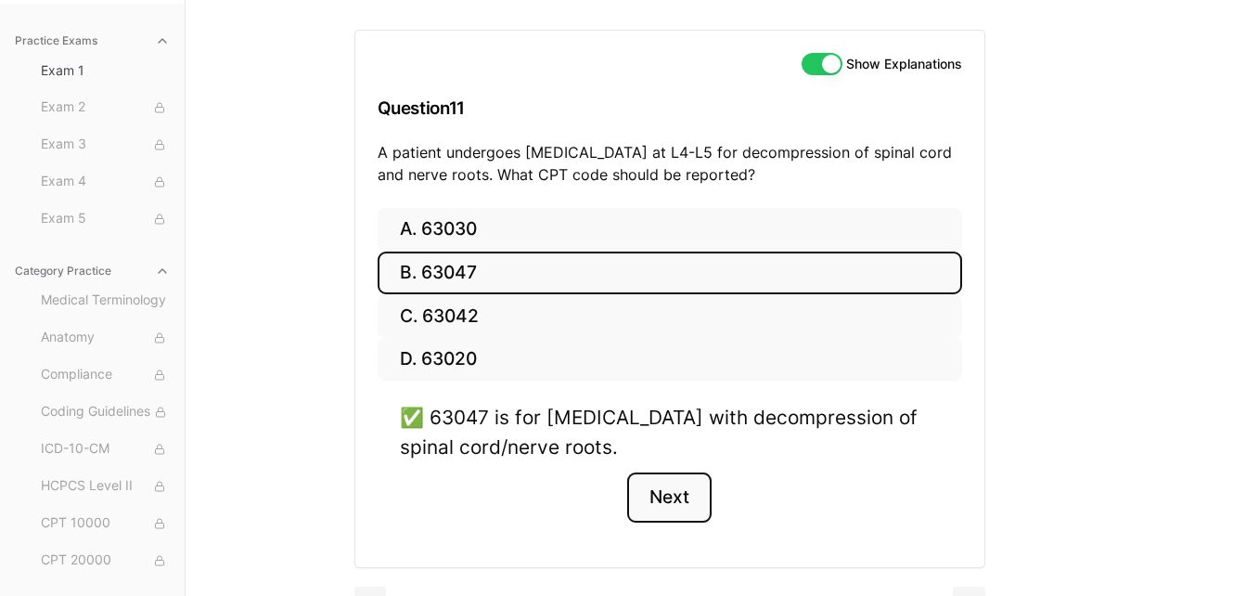
click at [656, 510] on button "Next" at bounding box center [669, 497] width 84 height 50
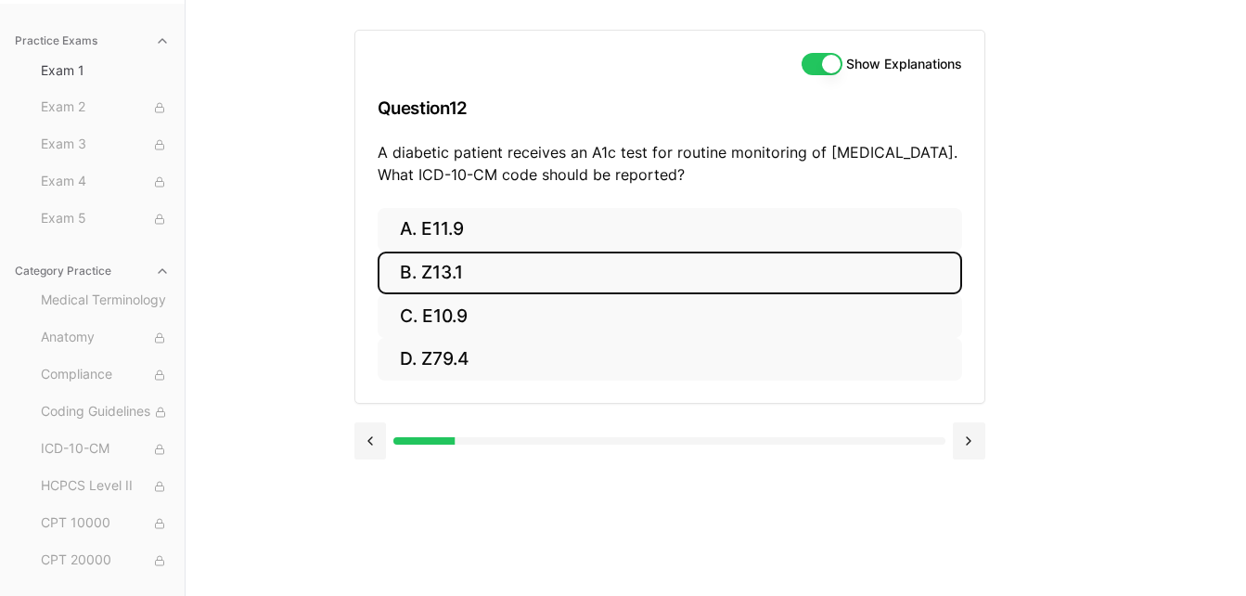
click at [610, 274] on button "B. Z13.1" at bounding box center [670, 273] width 585 height 44
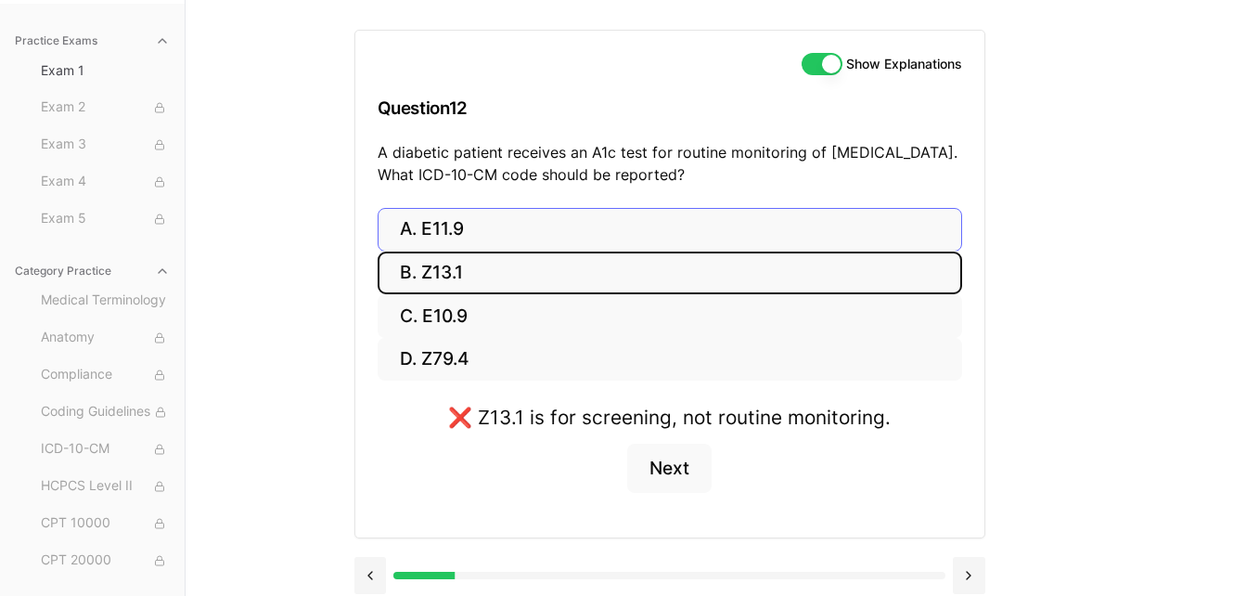
drag, startPoint x: 610, startPoint y: 274, endPoint x: 589, endPoint y: 226, distance: 51.5
click at [589, 226] on div "A. E11.9 B. Z13.1 C. E10.9 D. Z79.4" at bounding box center [670, 294] width 585 height 173
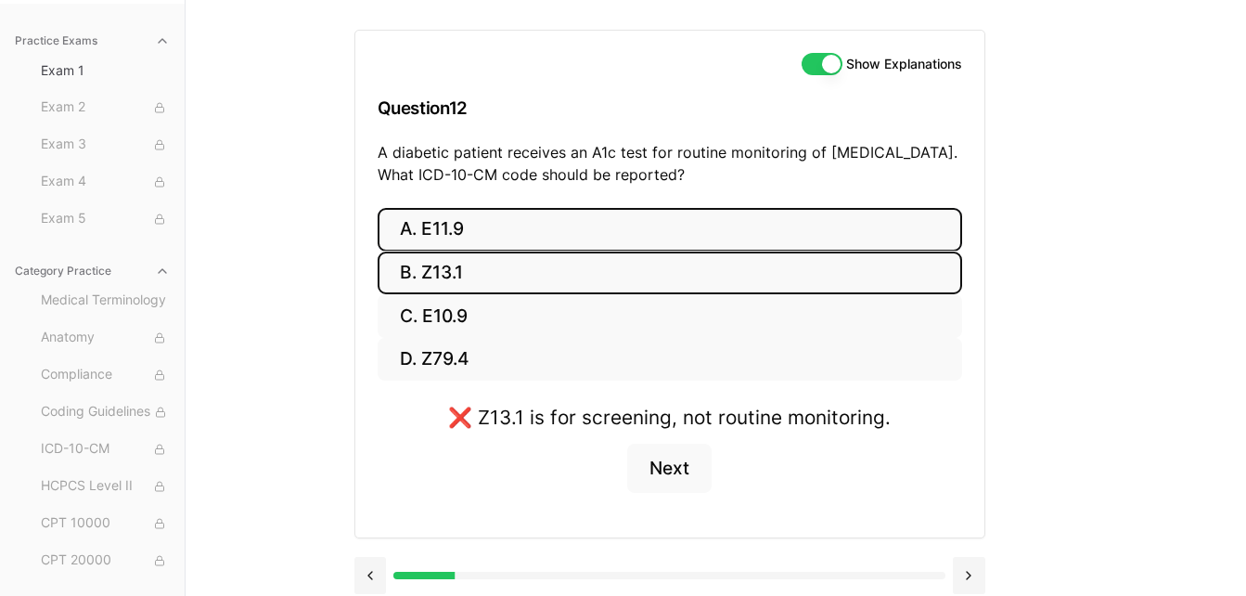
click at [589, 226] on button "A. E11.9" at bounding box center [670, 230] width 585 height 44
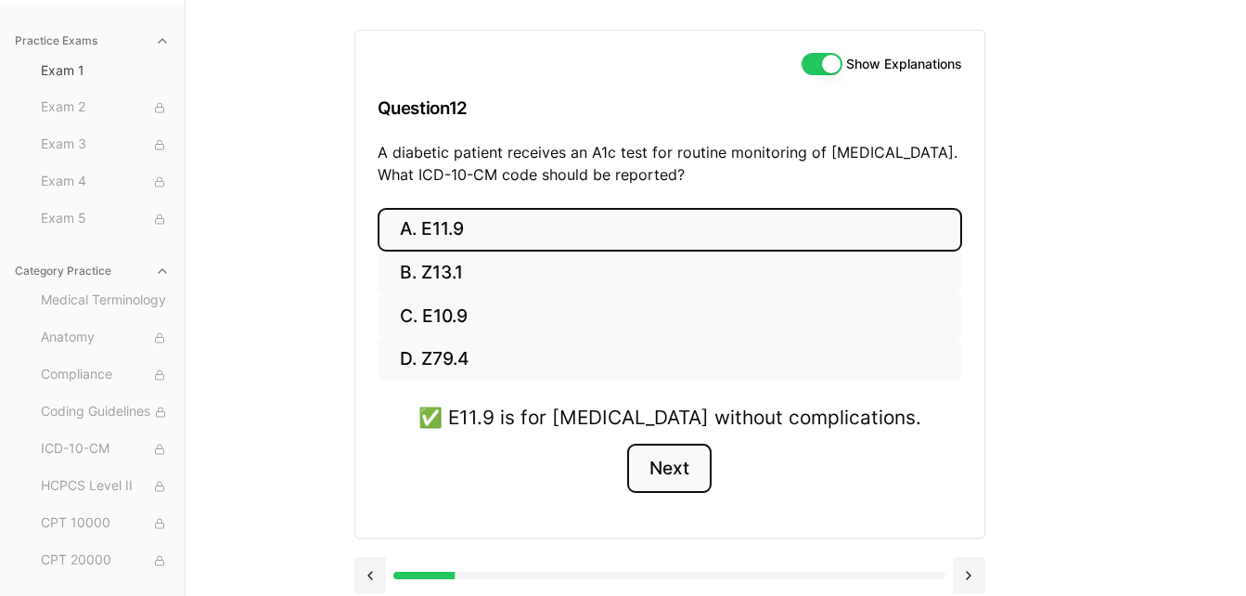
click at [693, 472] on button "Next" at bounding box center [669, 468] width 84 height 50
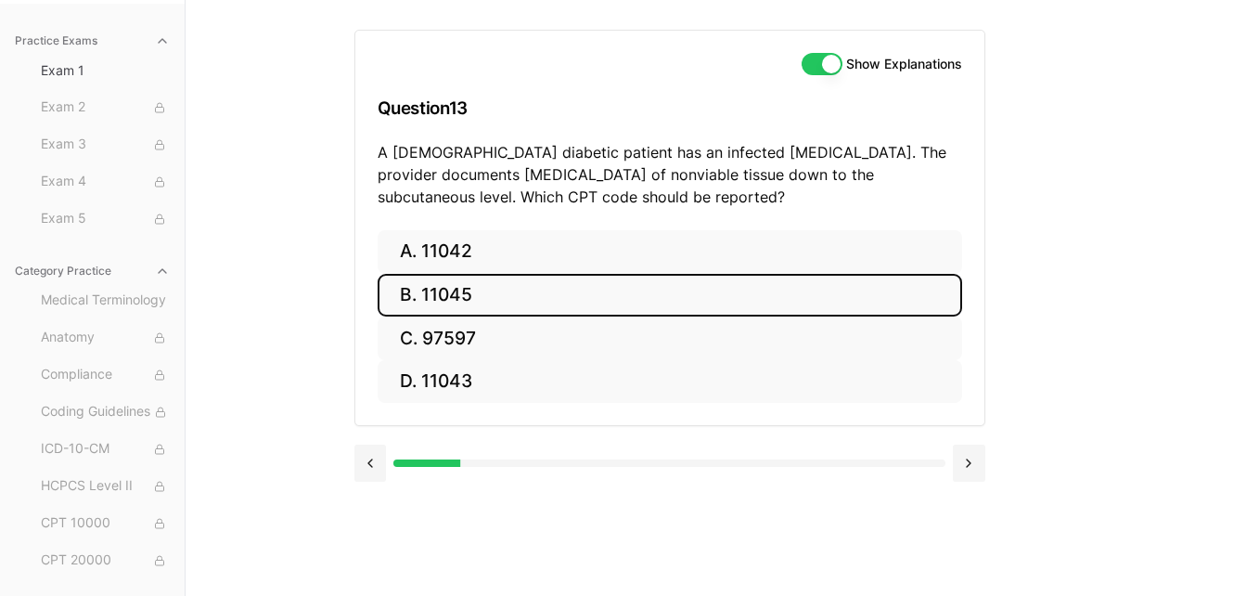
click at [549, 298] on button "B. 11045" at bounding box center [670, 296] width 585 height 44
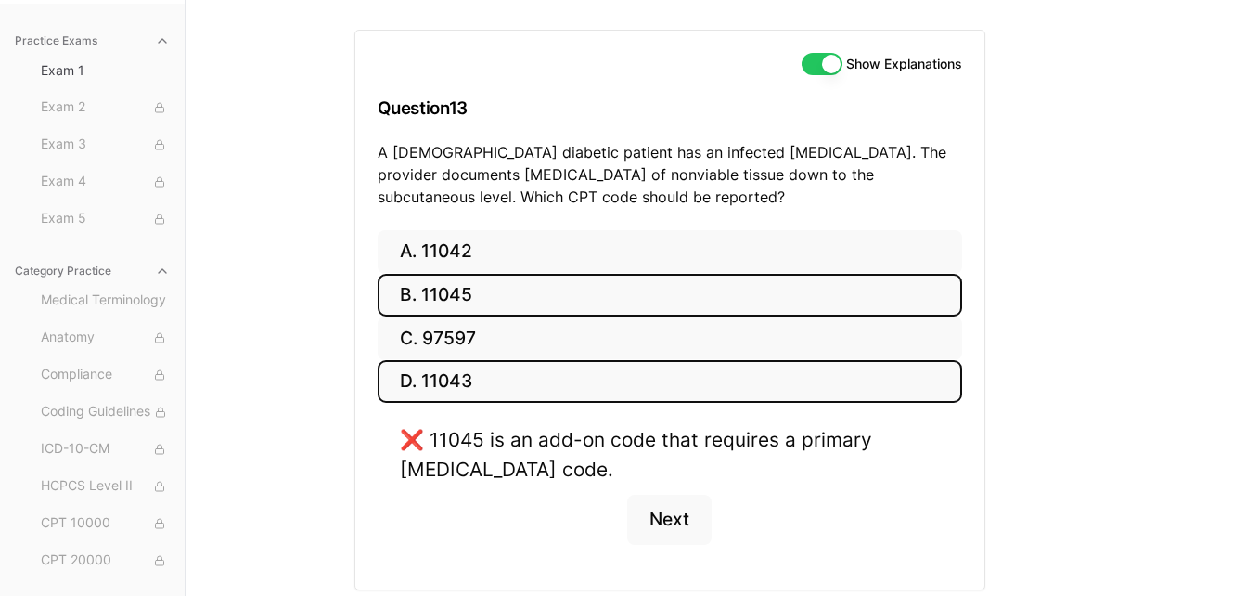
click at [510, 387] on button "D. 11043" at bounding box center [670, 382] width 585 height 44
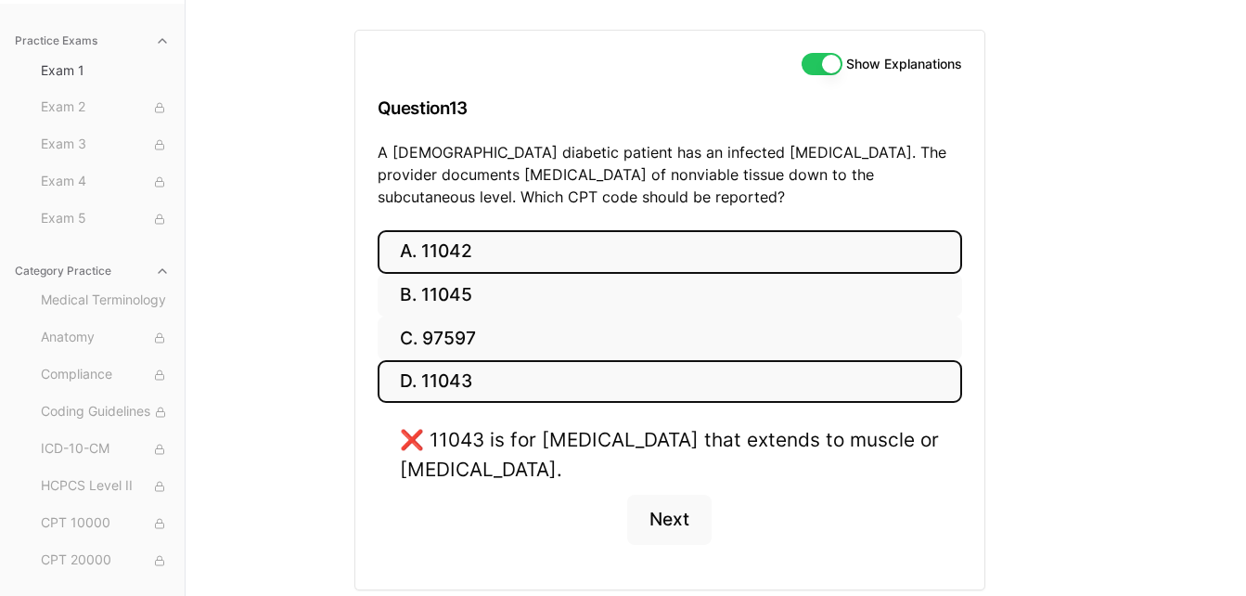
click at [516, 266] on button "A. 11042" at bounding box center [670, 252] width 585 height 44
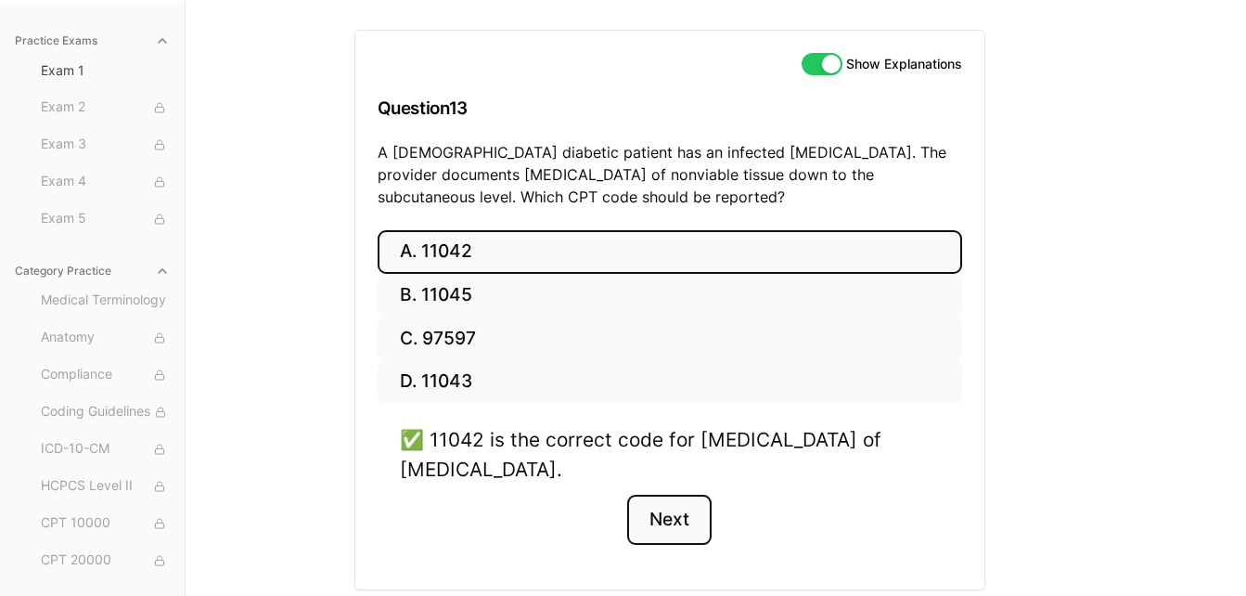
click at [669, 514] on button "Next" at bounding box center [669, 520] width 84 height 50
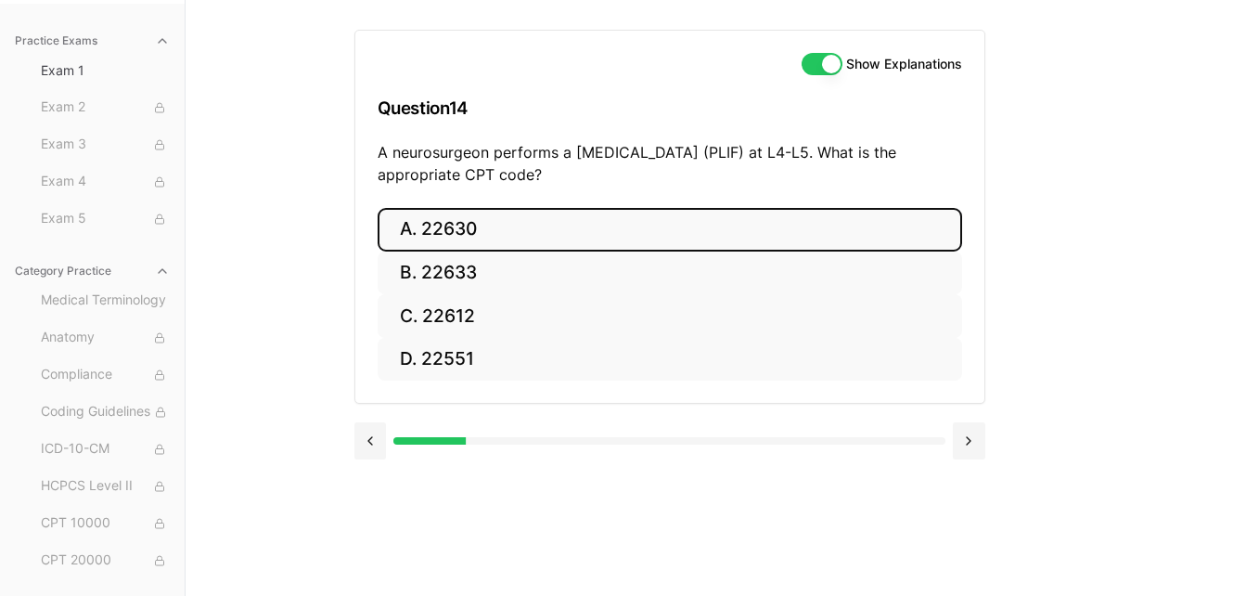
click at [679, 244] on button "A. 22630" at bounding box center [670, 230] width 585 height 44
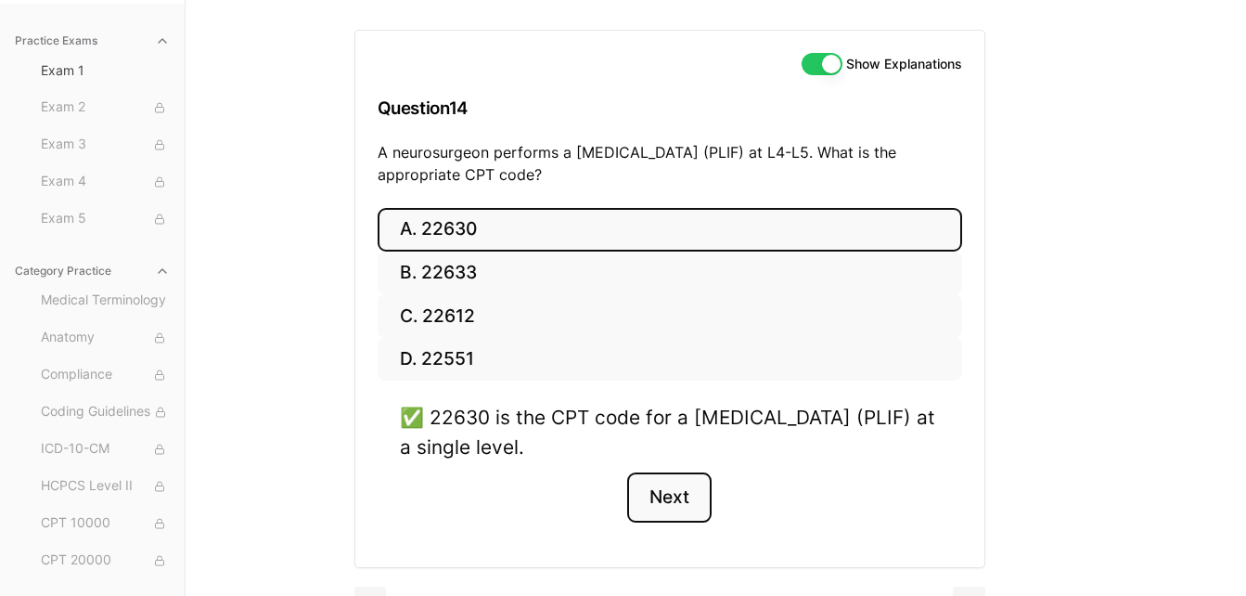
click at [675, 482] on button "Next" at bounding box center [669, 497] width 84 height 50
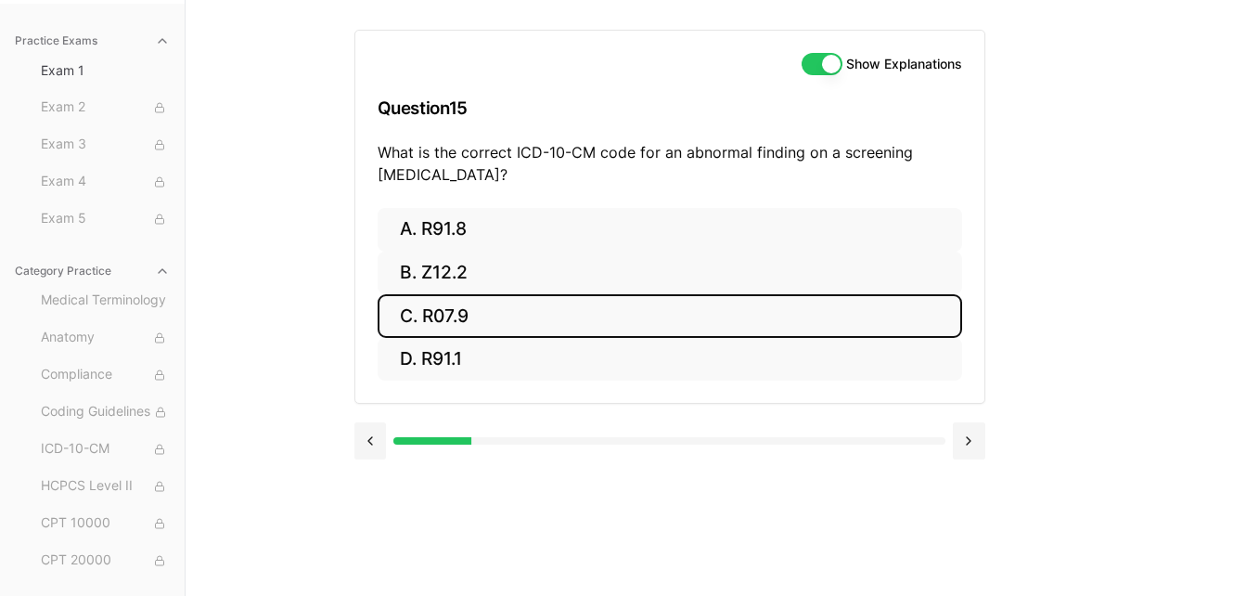
click at [674, 315] on button "C. R07.9" at bounding box center [670, 316] width 585 height 44
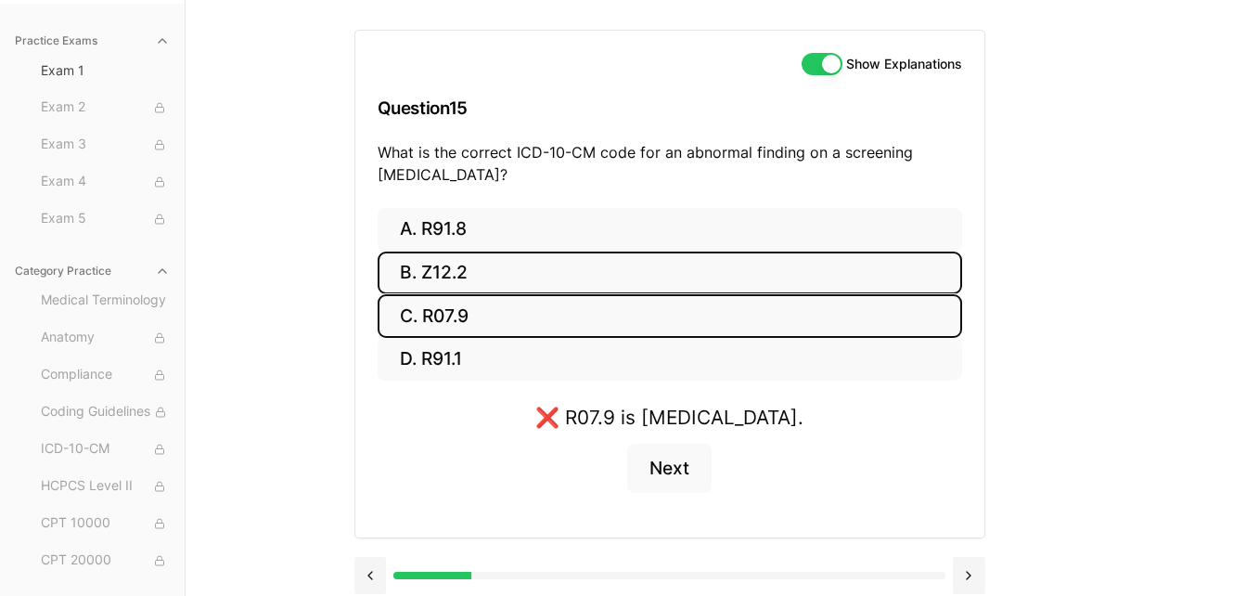
click at [684, 271] on button "B. Z12.2" at bounding box center [670, 273] width 585 height 44
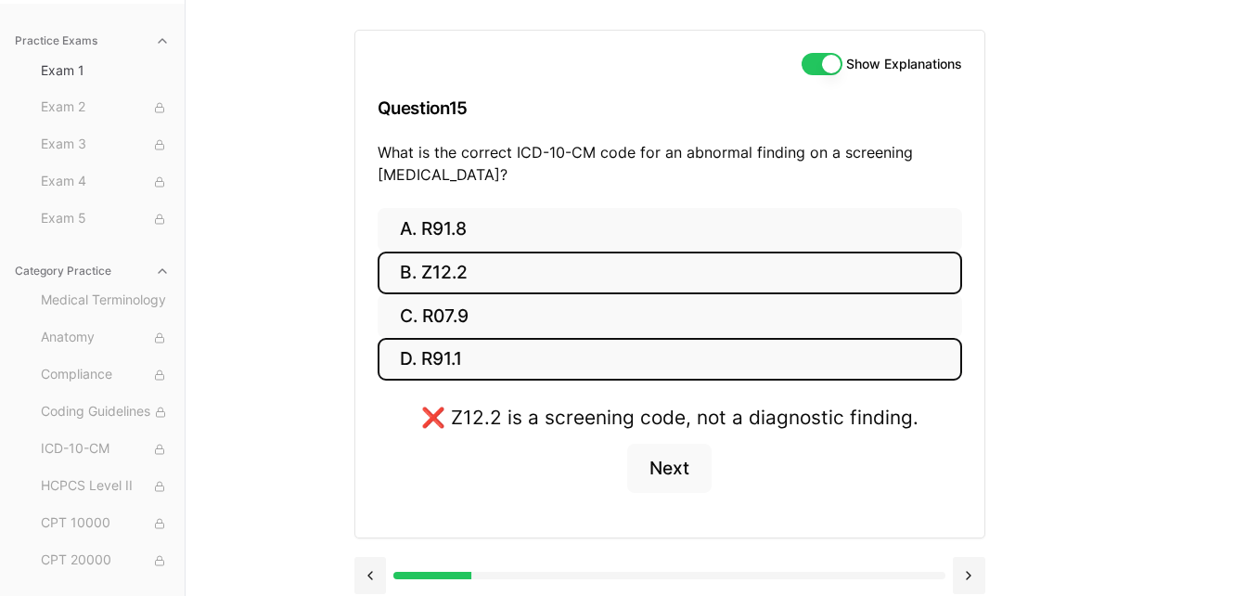
click at [609, 364] on button "D. R91.1" at bounding box center [670, 360] width 585 height 44
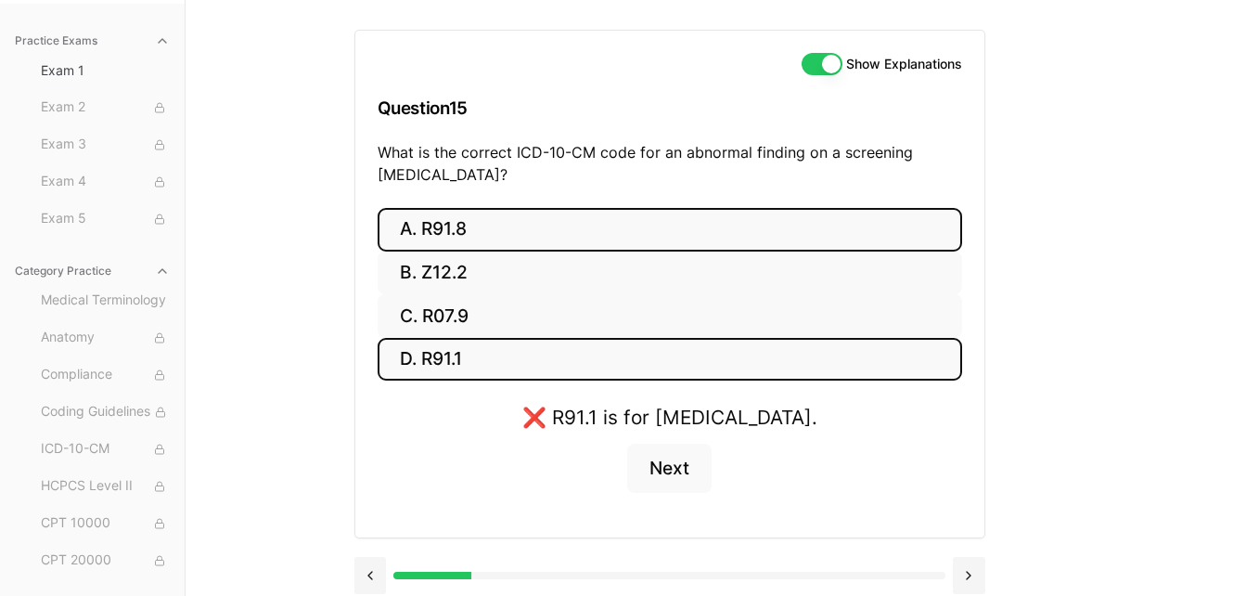
click at [628, 236] on button "A. R91.8" at bounding box center [670, 230] width 585 height 44
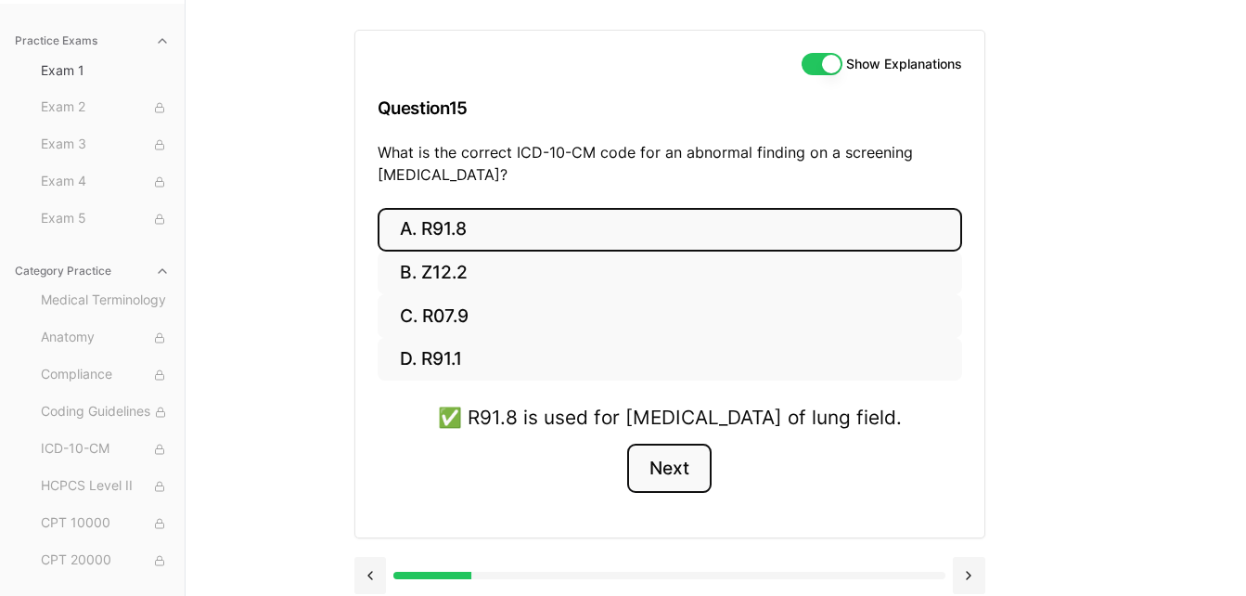
click at [659, 490] on button "Next" at bounding box center [669, 468] width 84 height 50
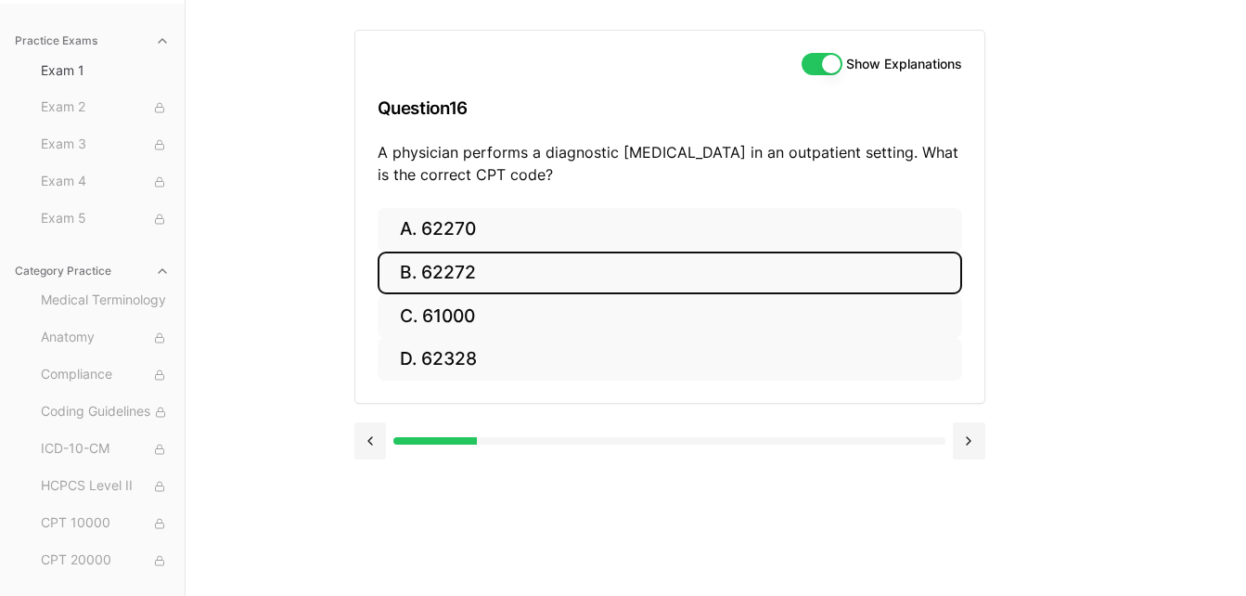
click at [689, 280] on button "B. 62272" at bounding box center [670, 273] width 585 height 44
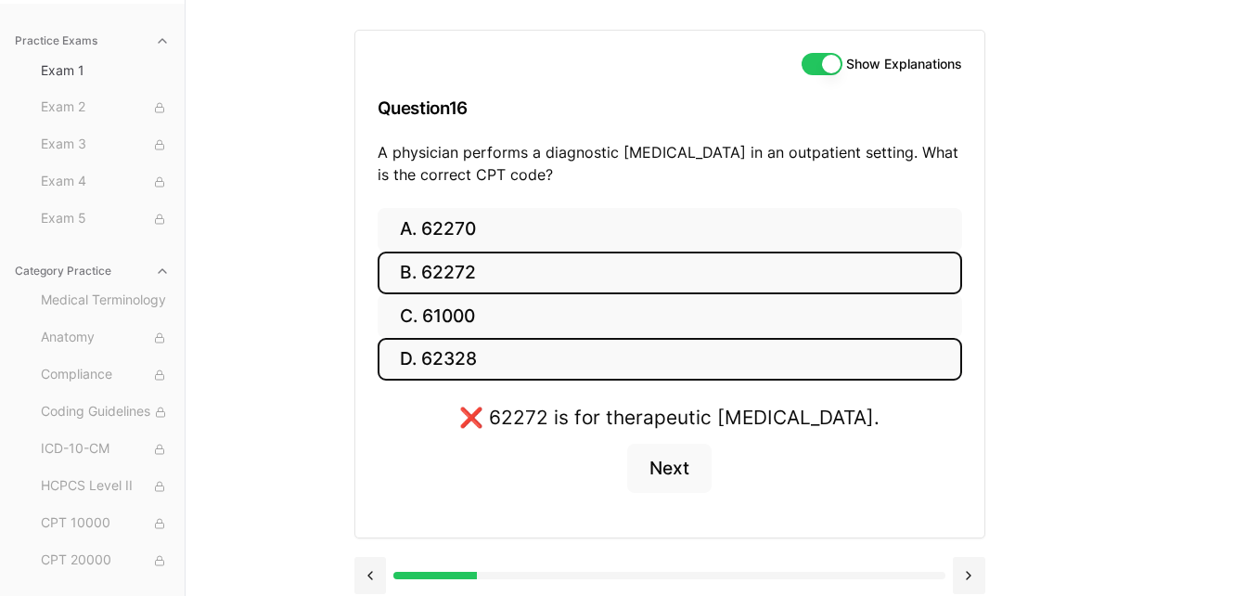
click at [639, 352] on button "D. 62328" at bounding box center [670, 360] width 585 height 44
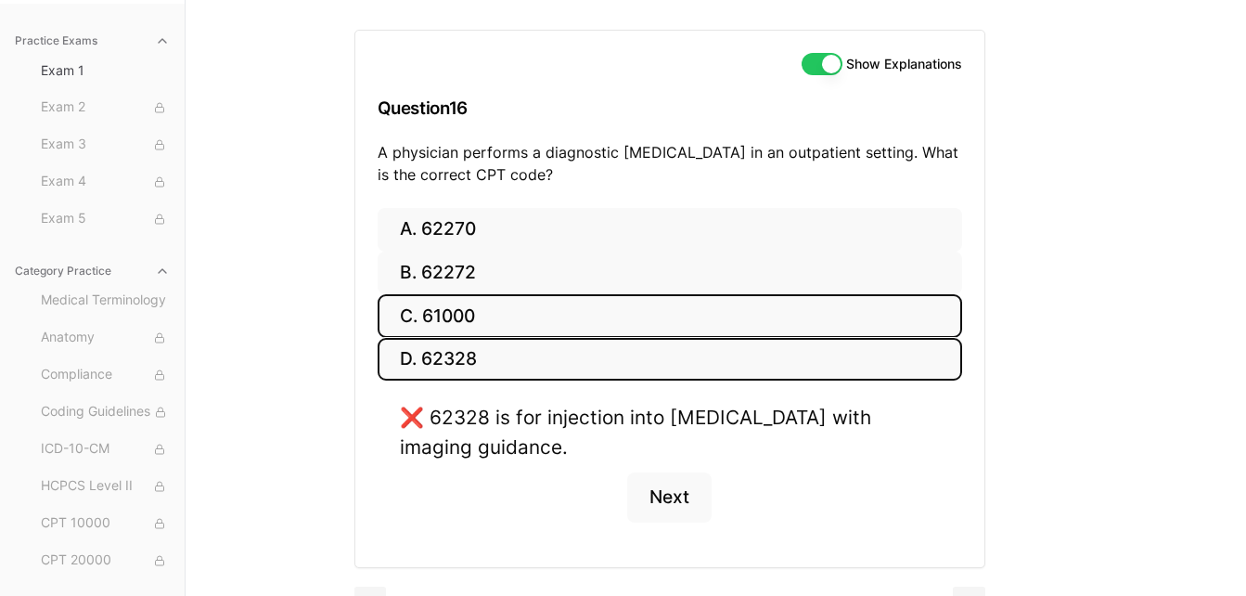
click at [649, 305] on button "C. 61000" at bounding box center [670, 316] width 585 height 44
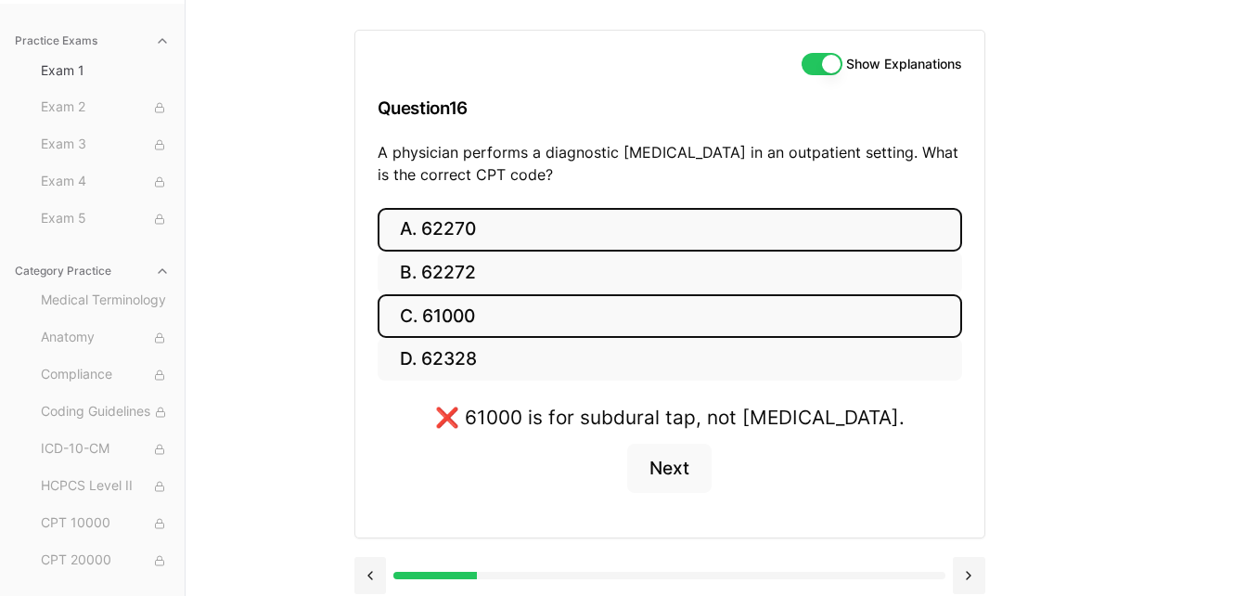
click at [656, 242] on button "A. 62270" at bounding box center [670, 230] width 585 height 44
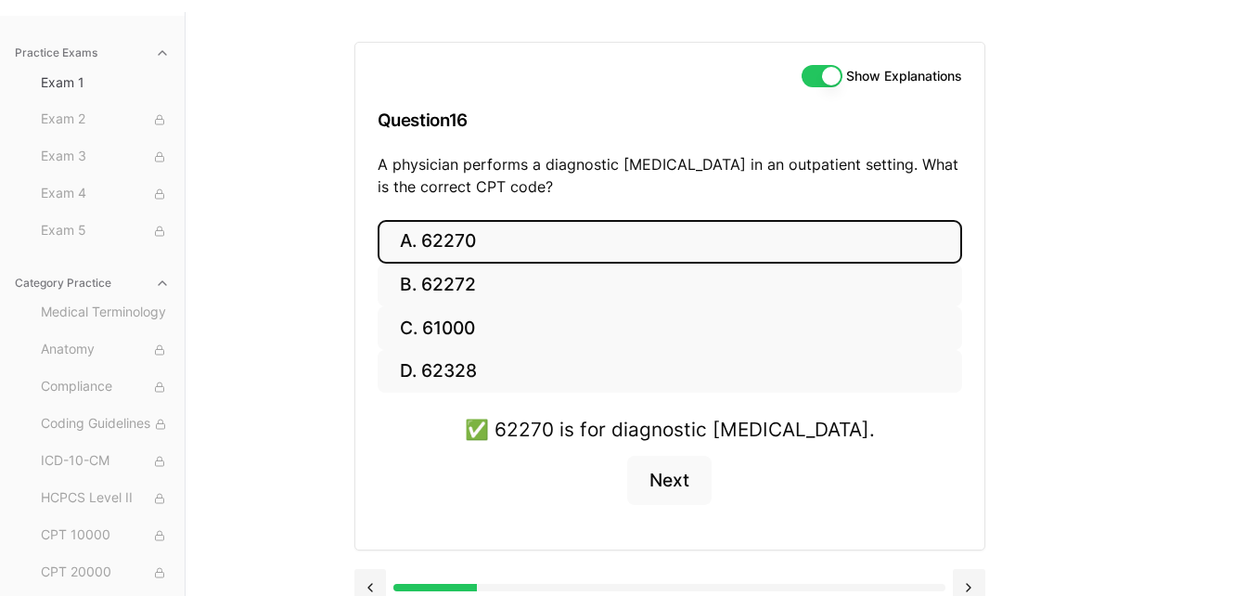
scroll to position [184, 0]
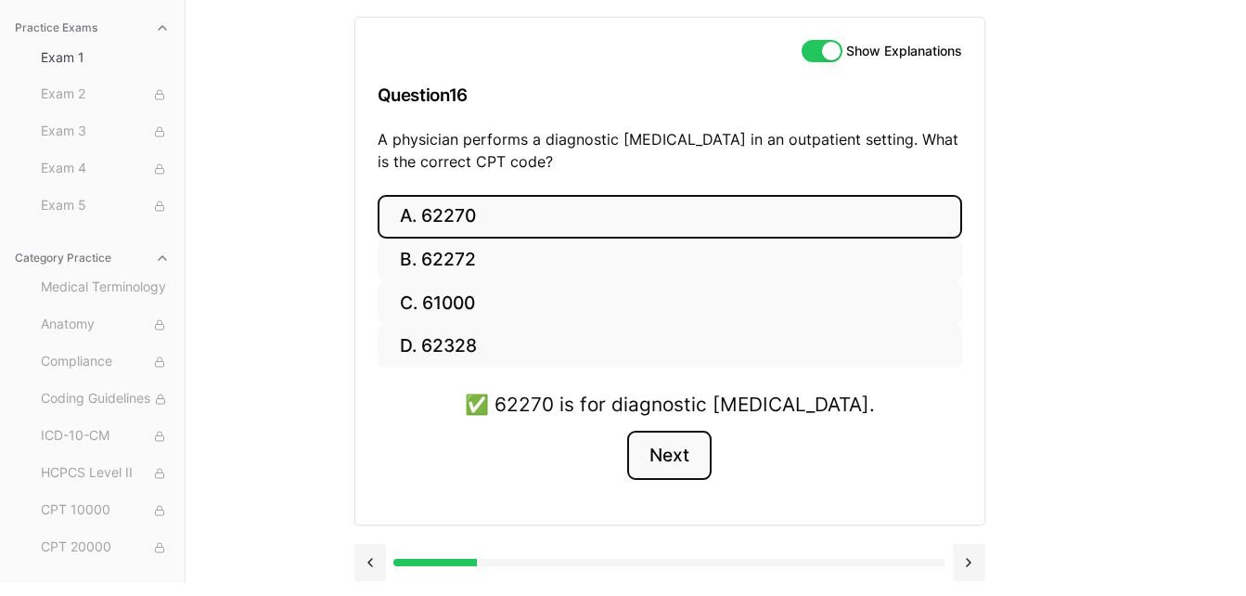
click at [648, 467] on button "Next" at bounding box center [669, 455] width 84 height 50
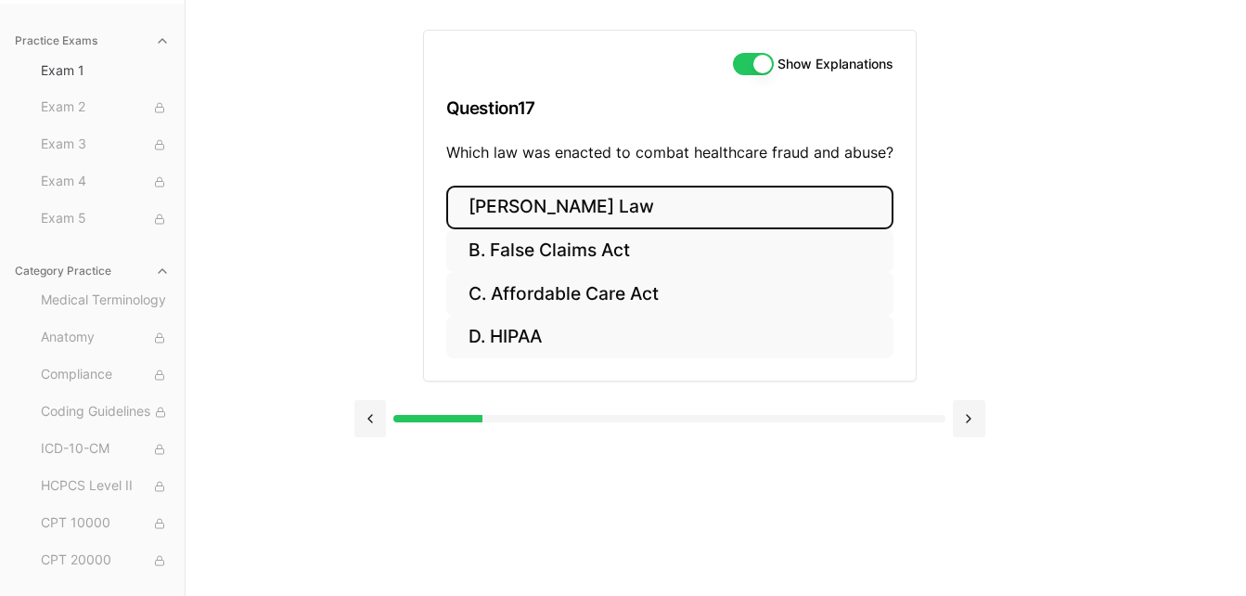
click at [559, 198] on button "[PERSON_NAME] Law" at bounding box center [669, 208] width 447 height 44
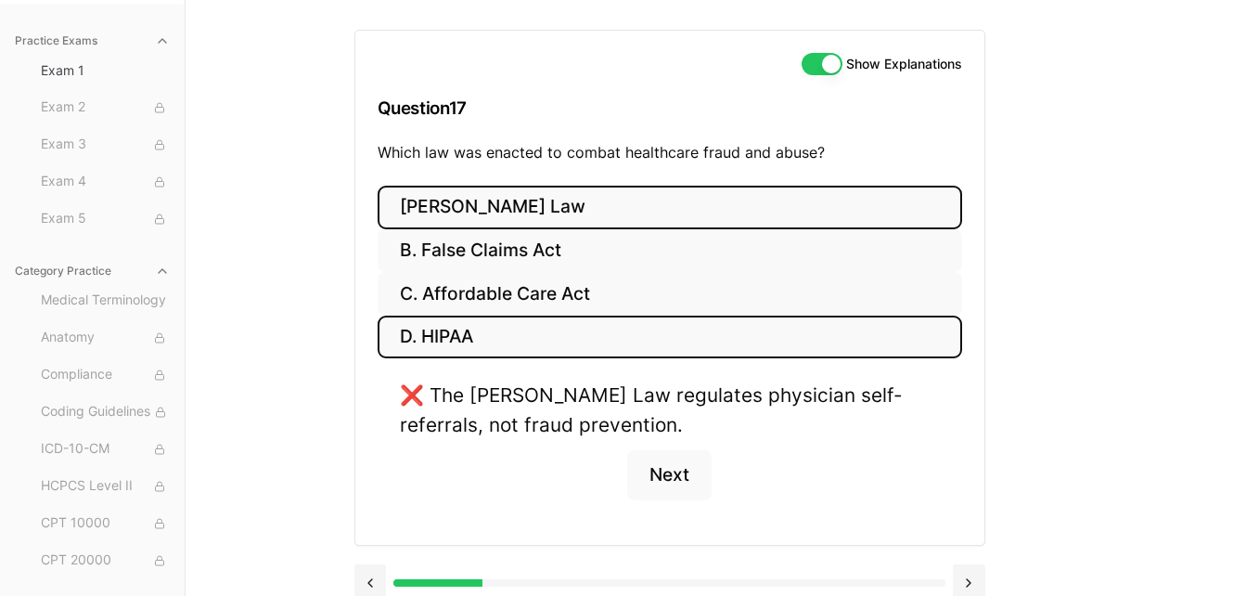
click at [506, 335] on button "D. HIPAA" at bounding box center [670, 337] width 585 height 44
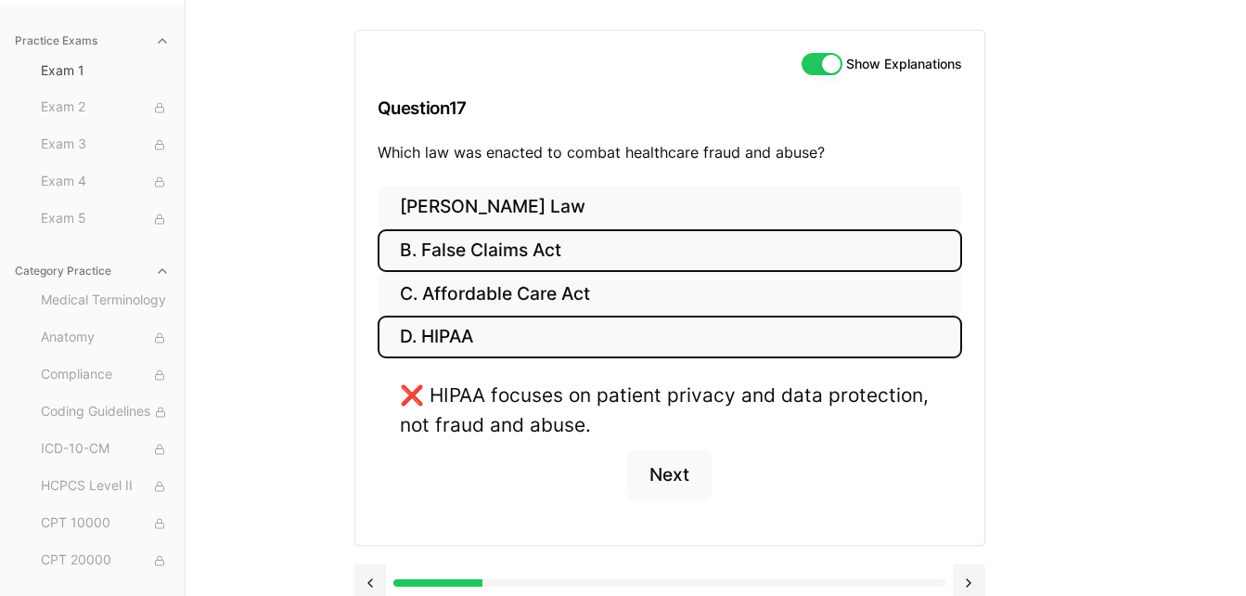
click at [508, 237] on button "B. False Claims Act" at bounding box center [670, 251] width 585 height 44
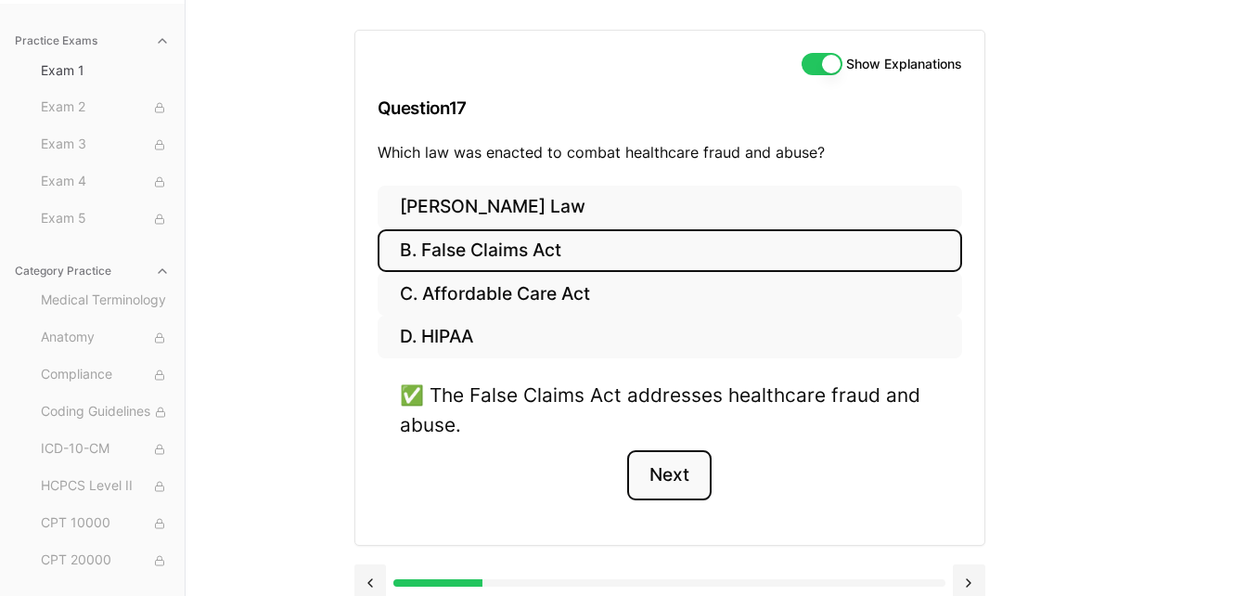
click at [682, 462] on button "Next" at bounding box center [669, 475] width 84 height 50
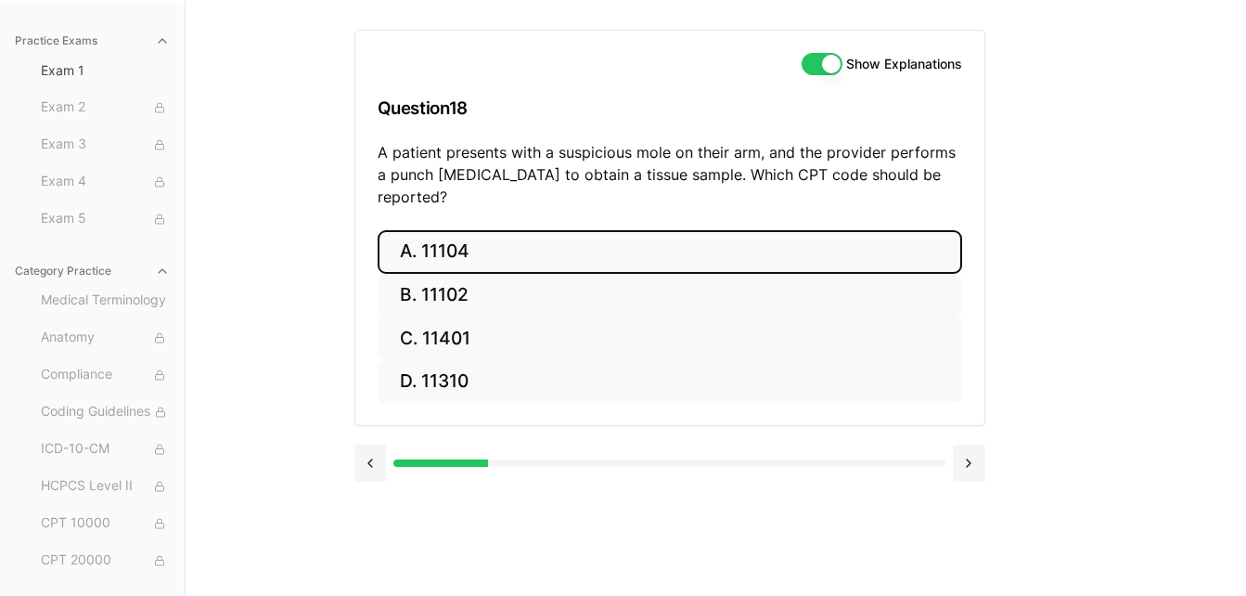
click at [609, 238] on button "A. 11104" at bounding box center [670, 252] width 585 height 44
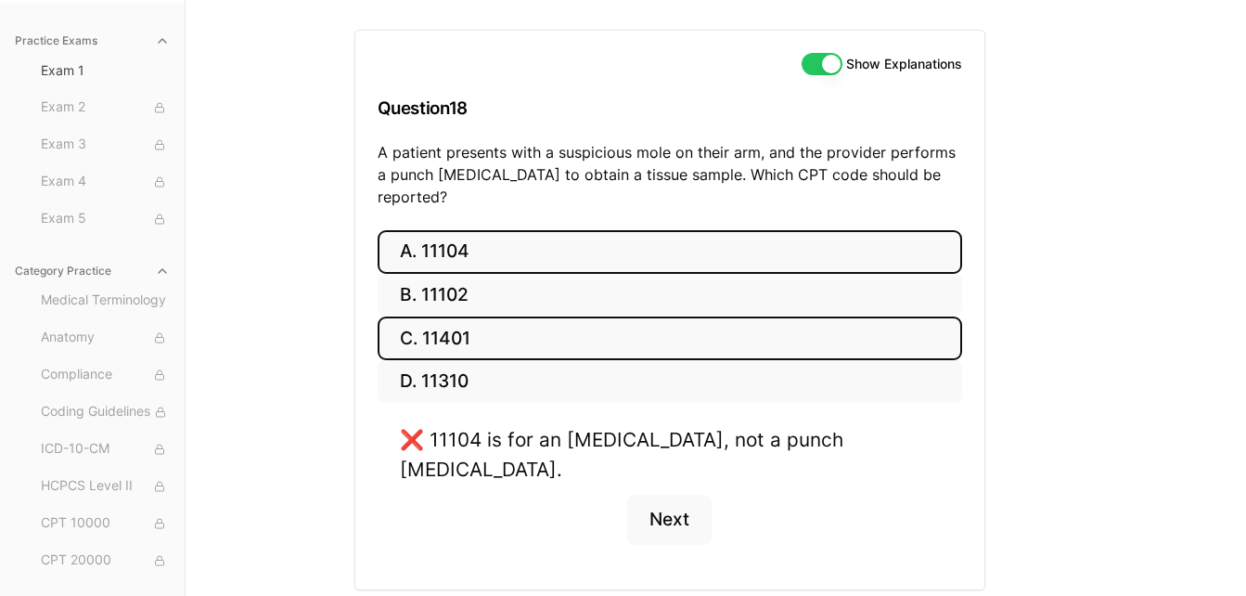
click at [575, 316] on button "C. 11401" at bounding box center [670, 338] width 585 height 44
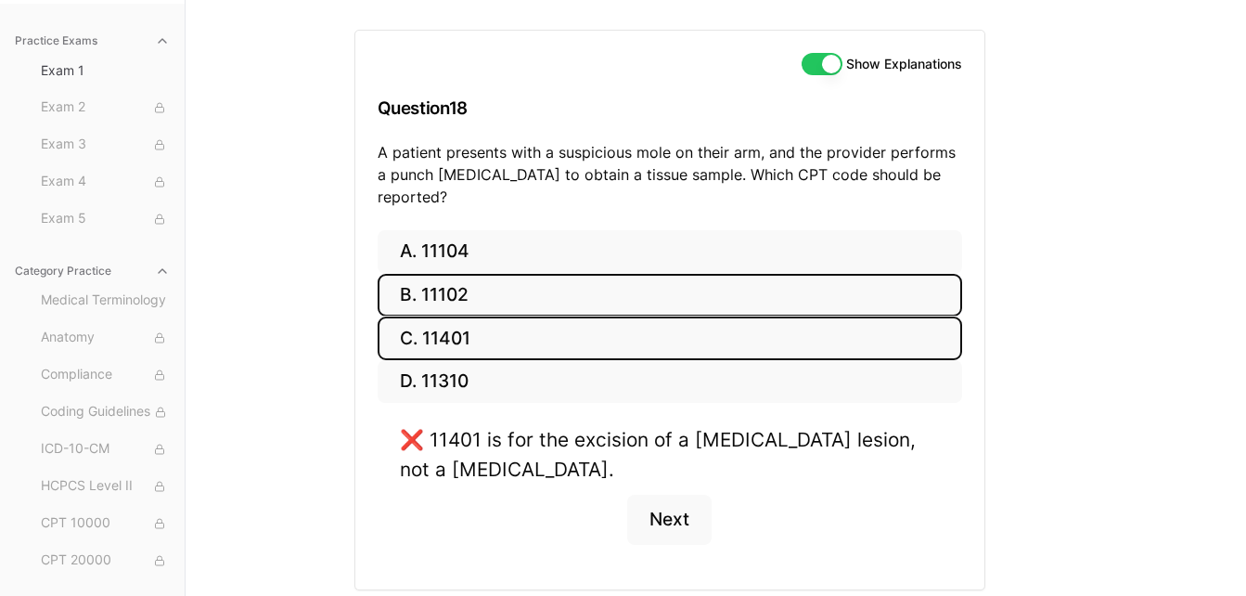
click at [572, 276] on button "B. 11102" at bounding box center [670, 296] width 585 height 44
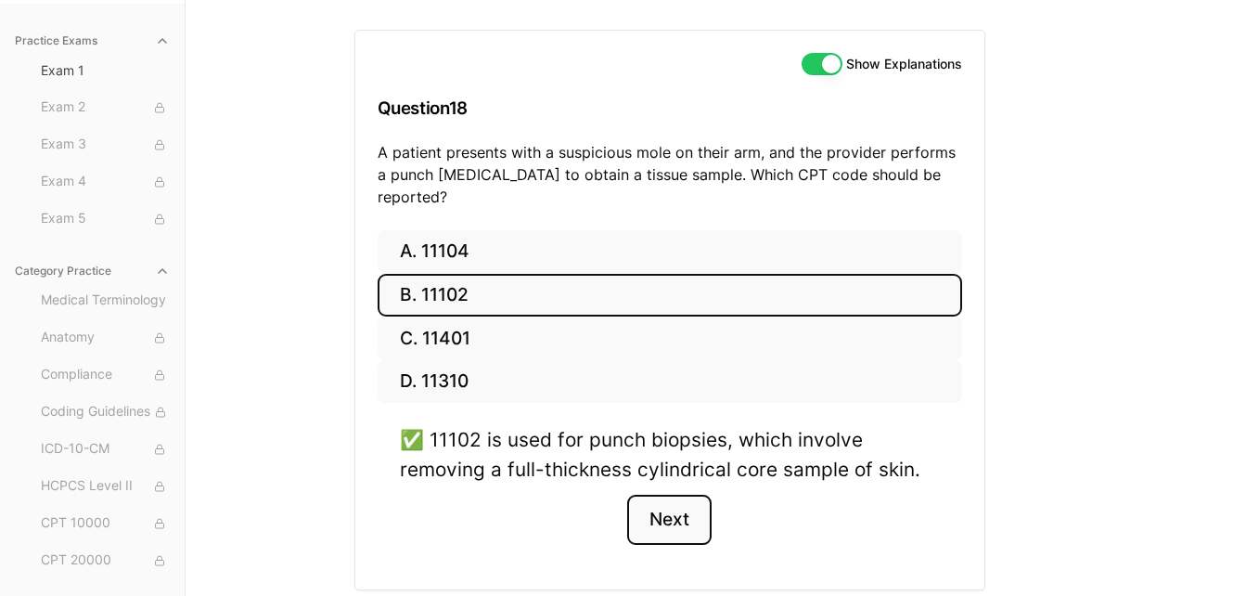
click at [664, 495] on button "Next" at bounding box center [669, 520] width 84 height 50
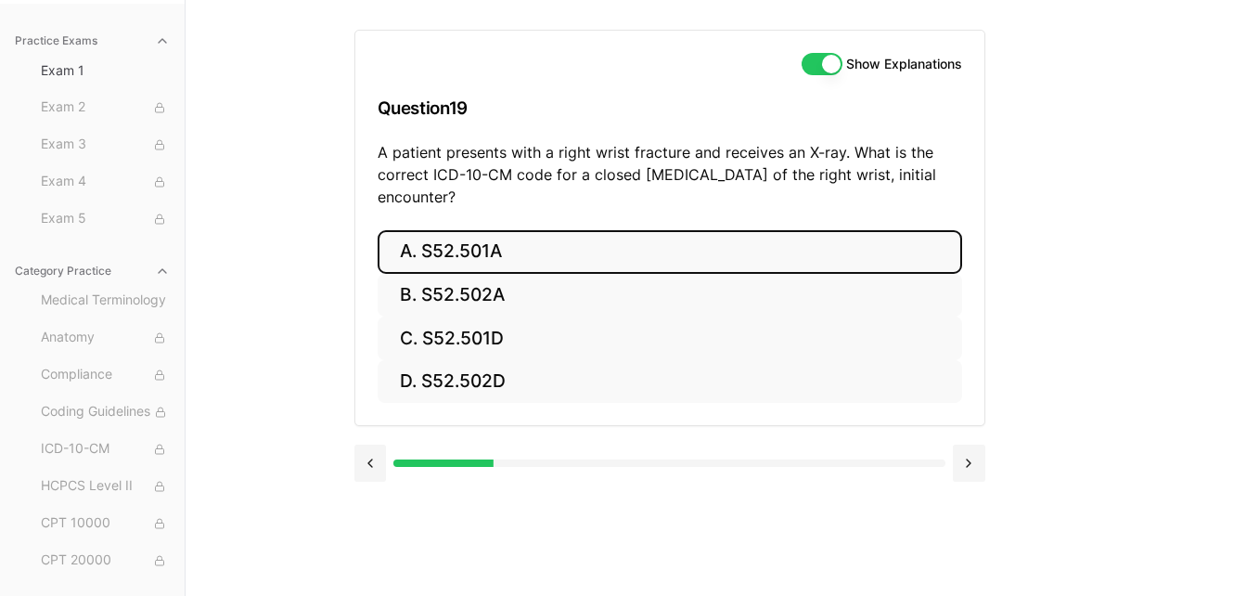
click at [622, 255] on button "A. S52.501A" at bounding box center [670, 252] width 585 height 44
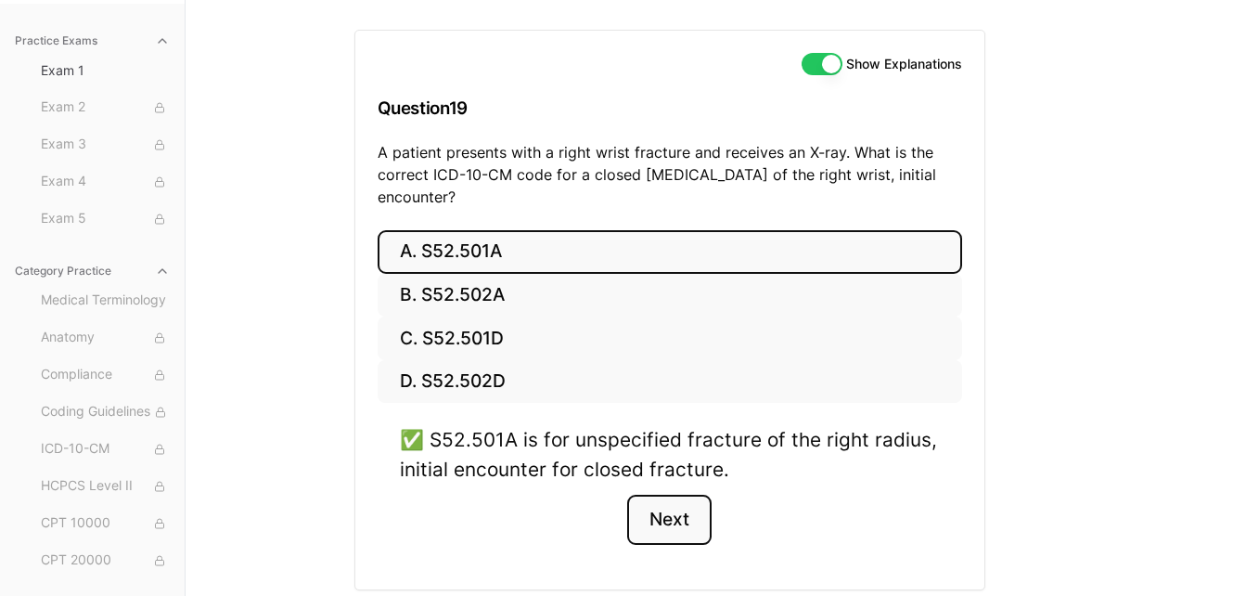
click at [667, 498] on button "Next" at bounding box center [669, 520] width 84 height 50
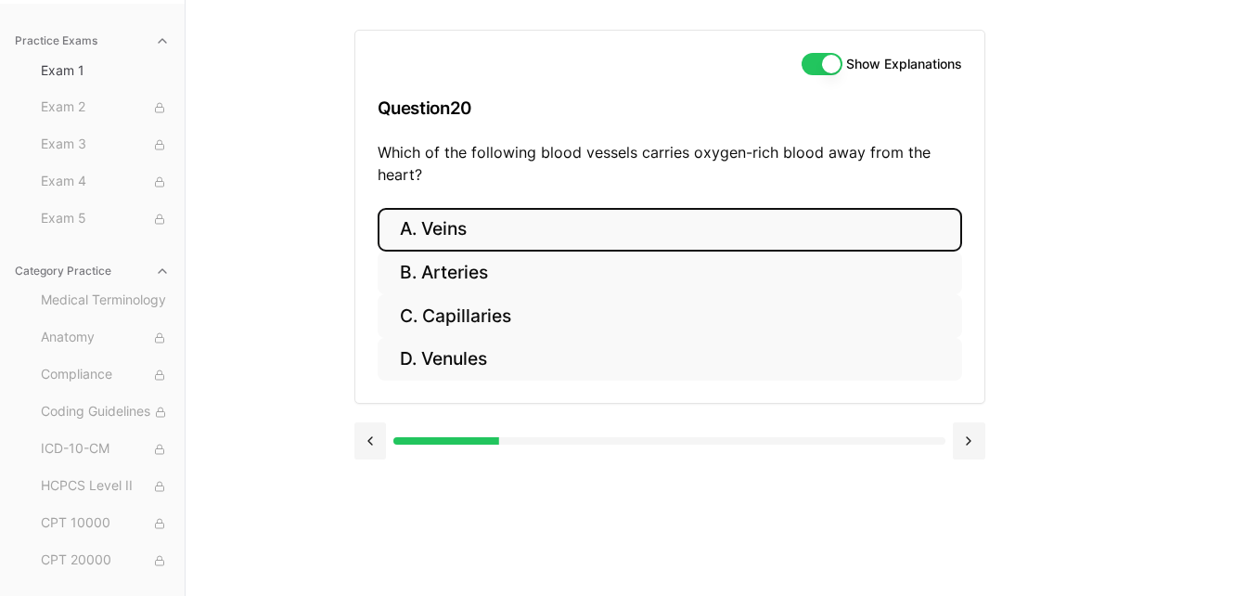
click at [751, 243] on button "A. Veins" at bounding box center [670, 230] width 585 height 44
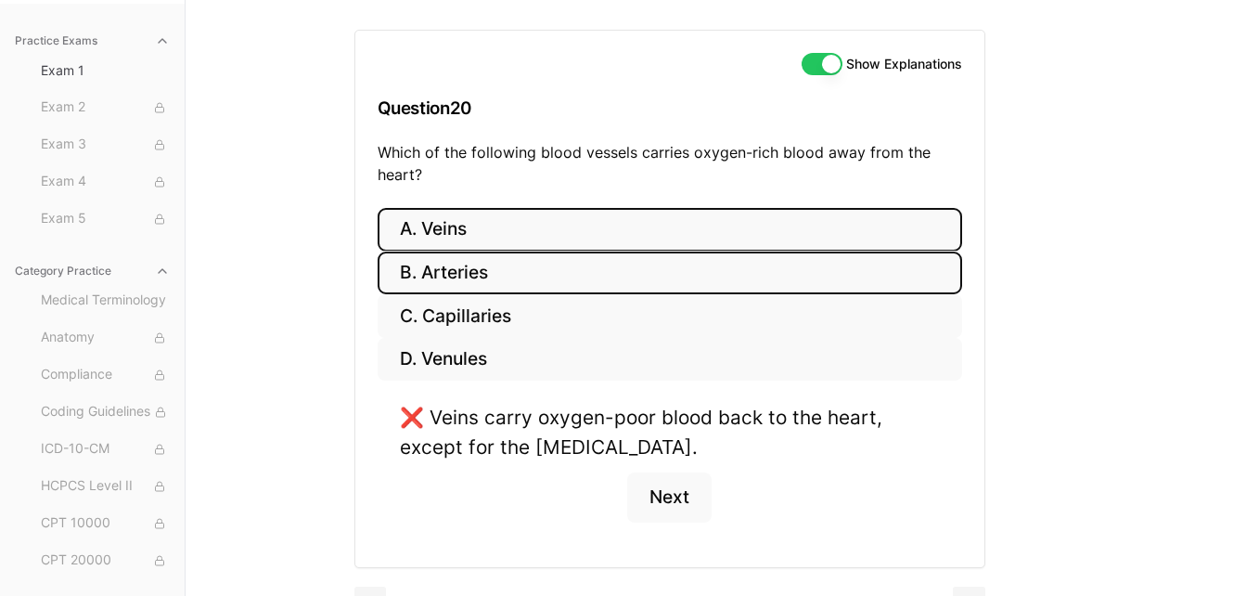
click at [736, 281] on button "B. Arteries" at bounding box center [670, 273] width 585 height 44
